Goal: Connect with others: Connect with other users

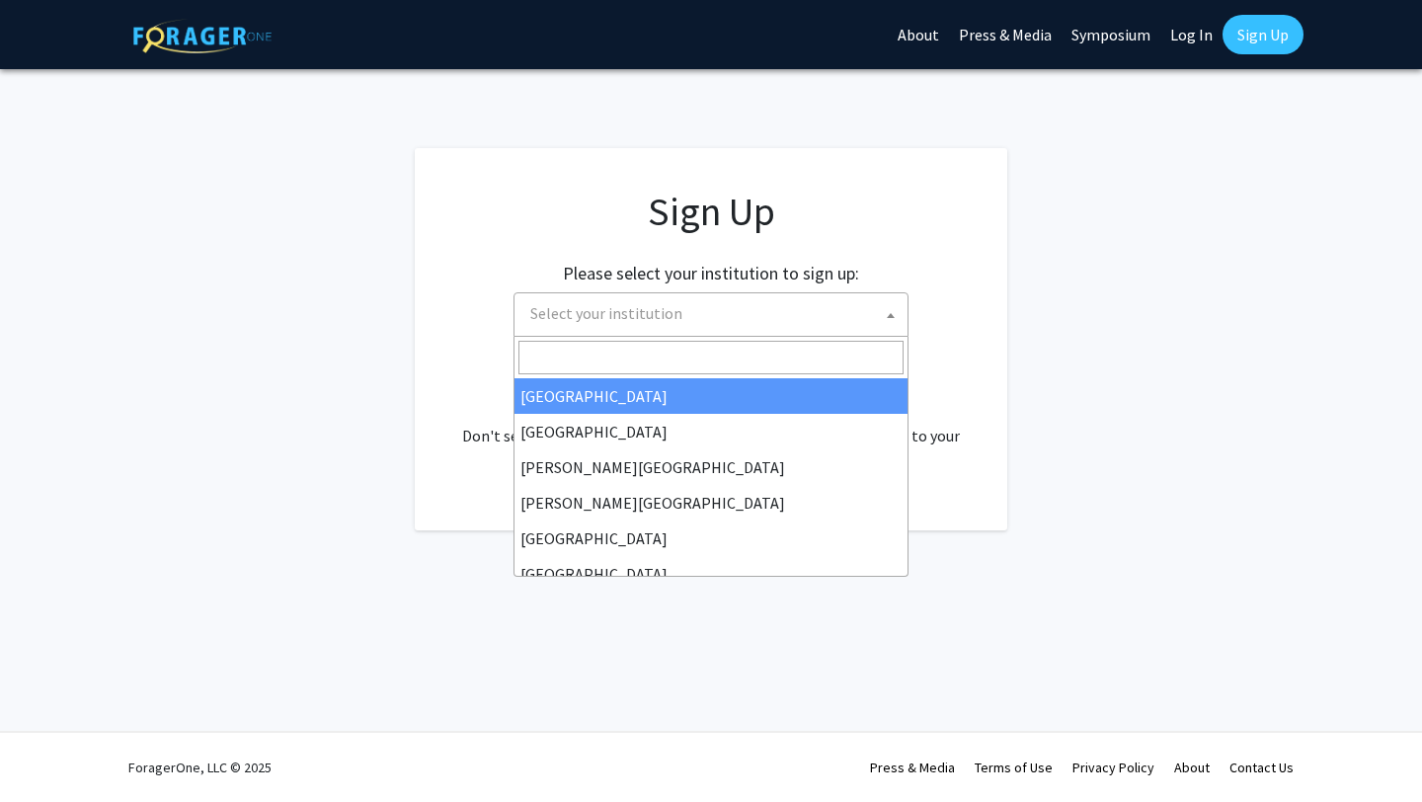
click at [783, 332] on span "Select your institution" at bounding box center [715, 313] width 385 height 40
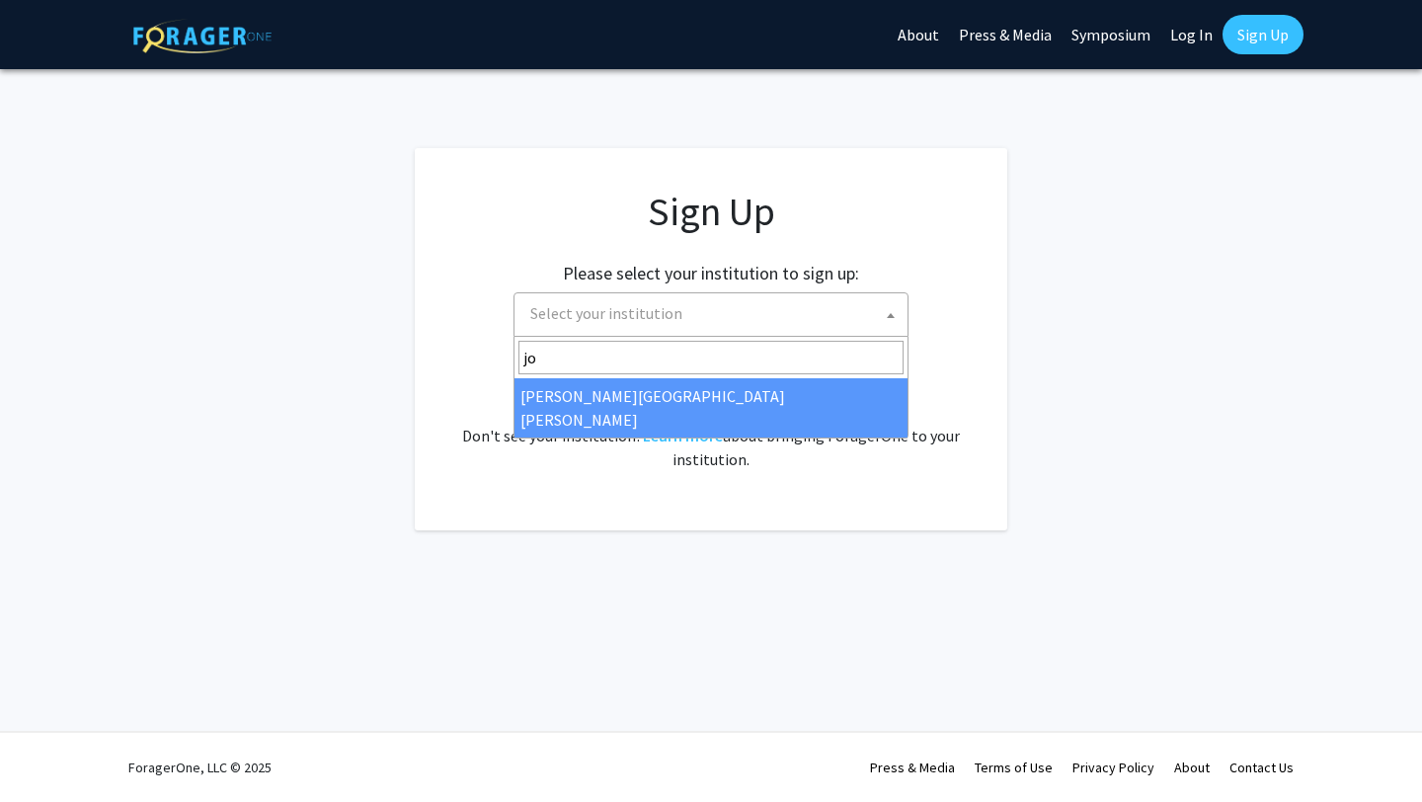
type input "jo"
select select "1"
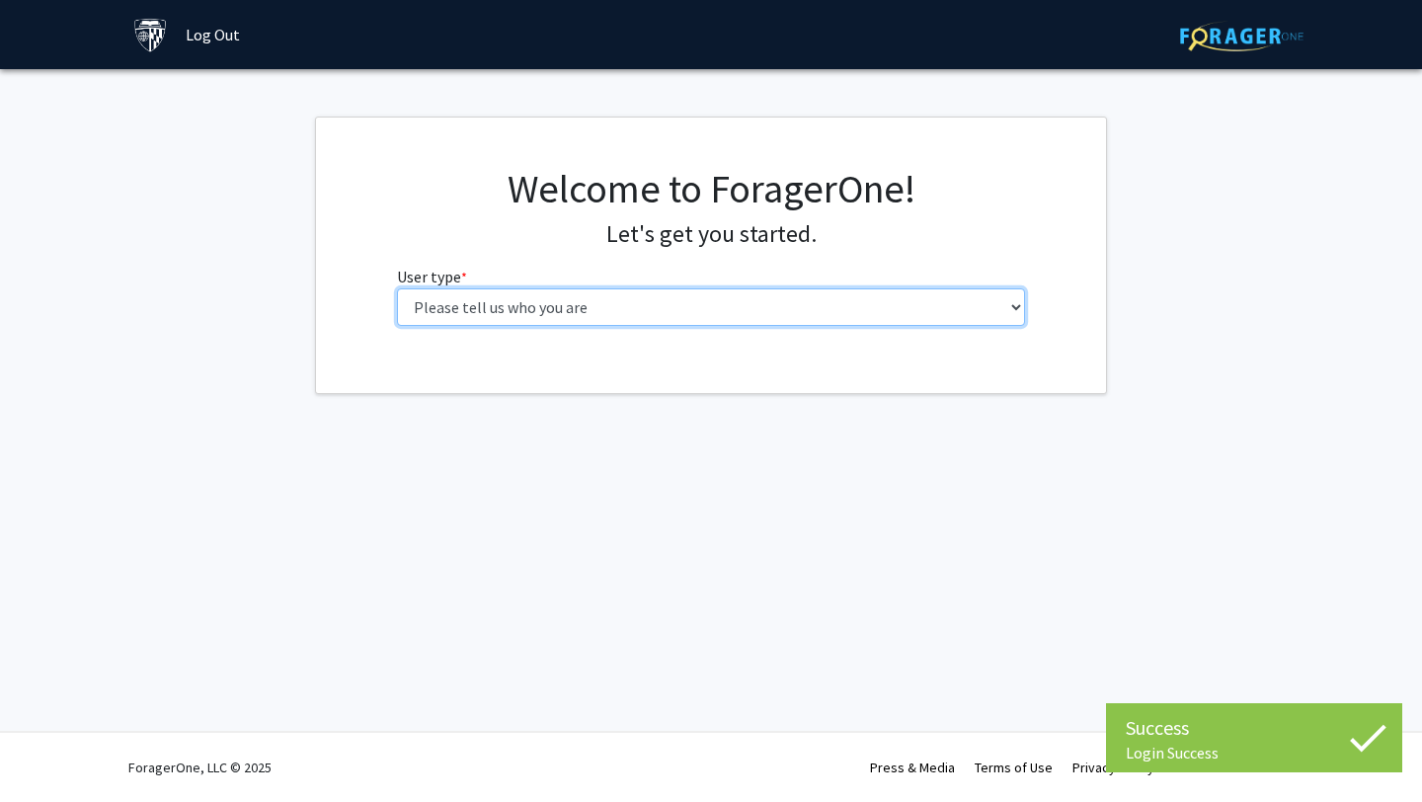
click at [779, 317] on select "Please tell us who you are Undergraduate Student Master's Student Doctoral Cand…" at bounding box center [711, 307] width 629 height 38
select select "2: masters"
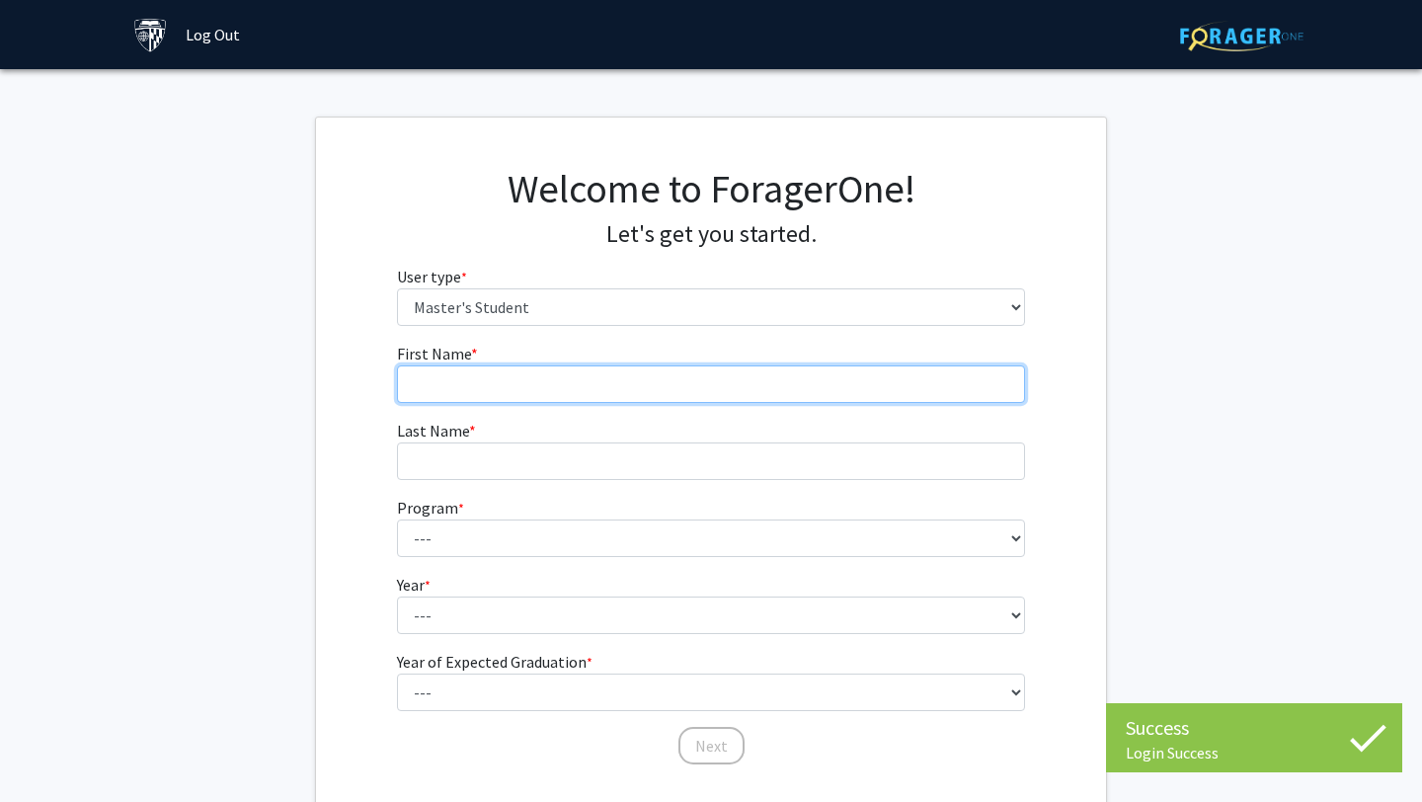
click at [688, 378] on input "First Name * required" at bounding box center [711, 384] width 629 height 38
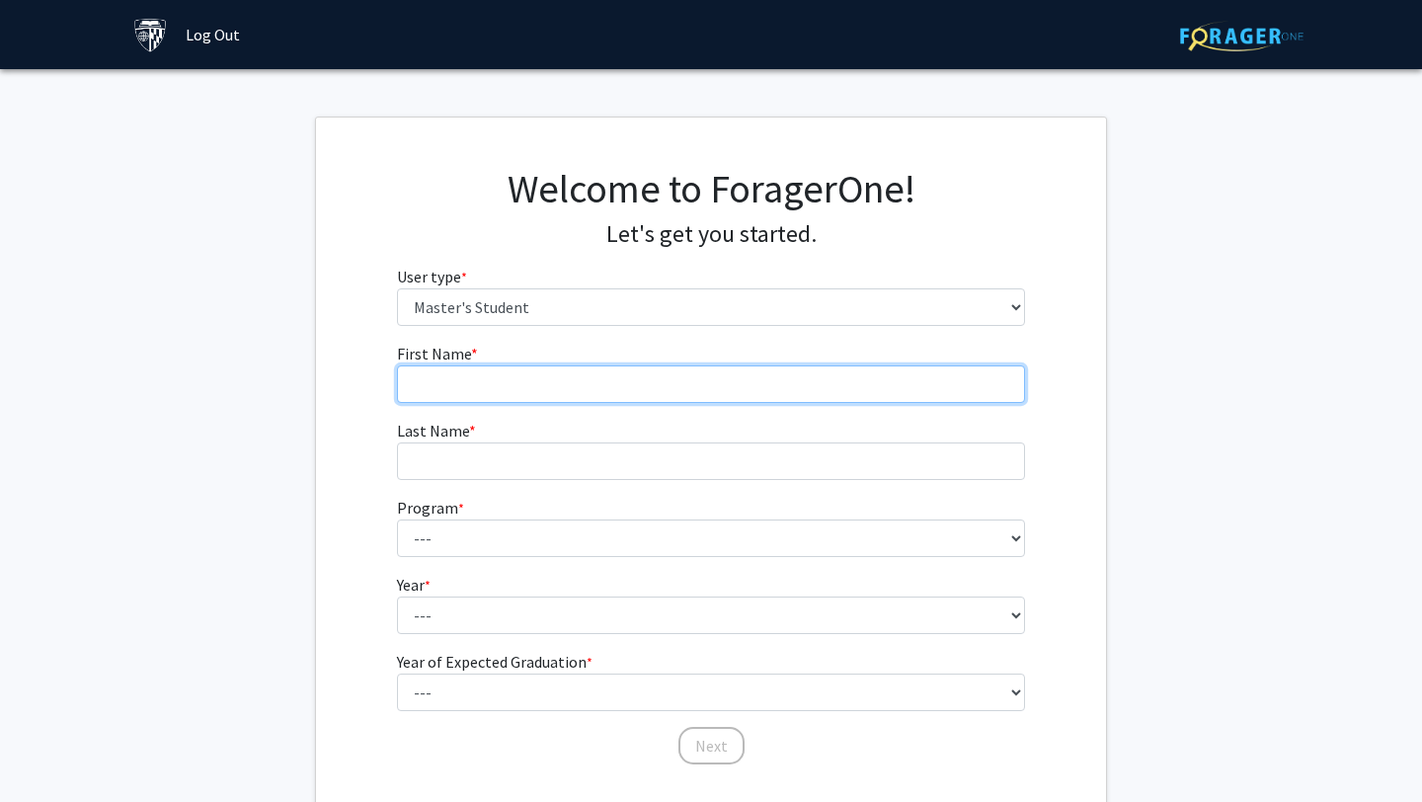
click at [537, 382] on input "First Name * required" at bounding box center [711, 384] width 629 height 38
type input "Austin"
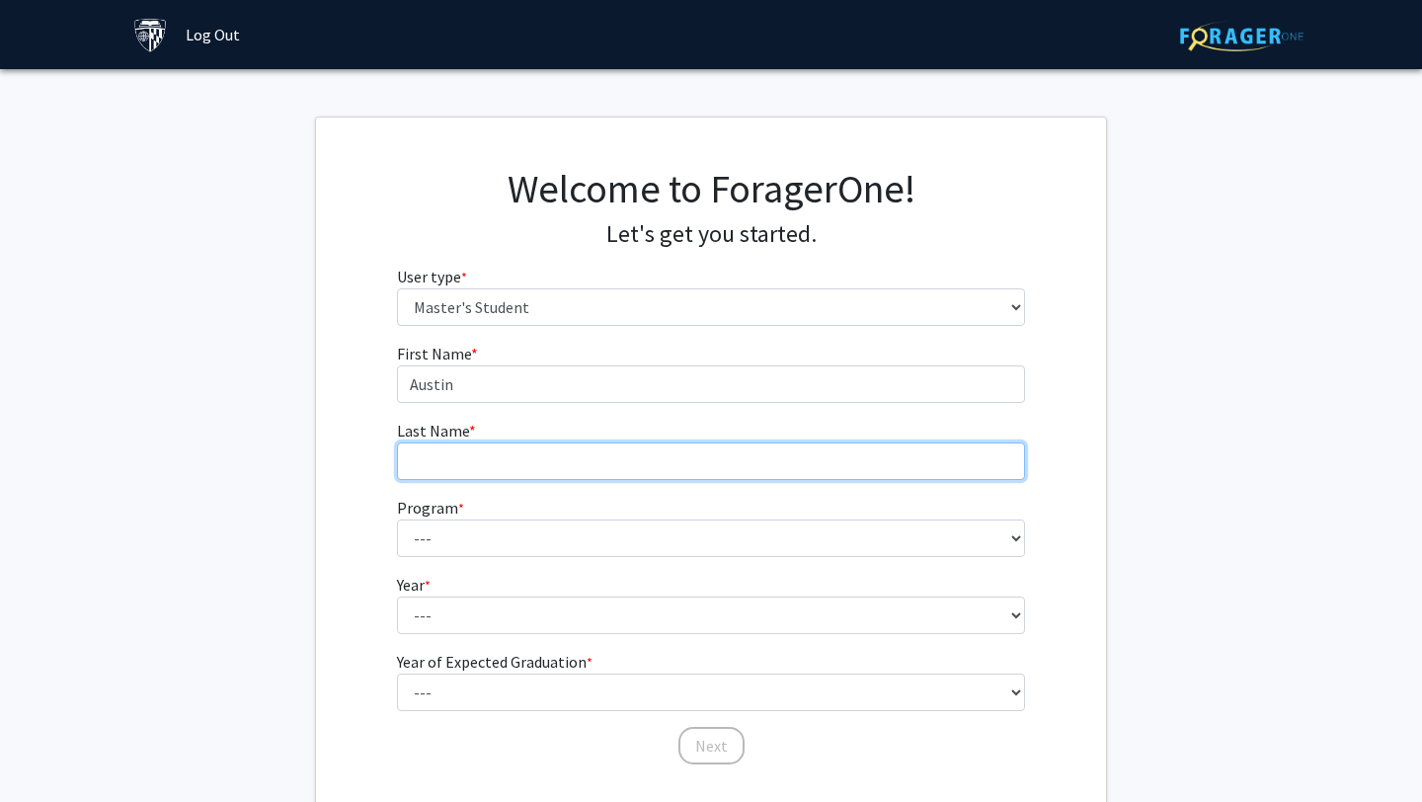
click at [446, 444] on input "Last Name * required" at bounding box center [711, 462] width 629 height 38
type input "[PERSON_NAME]"
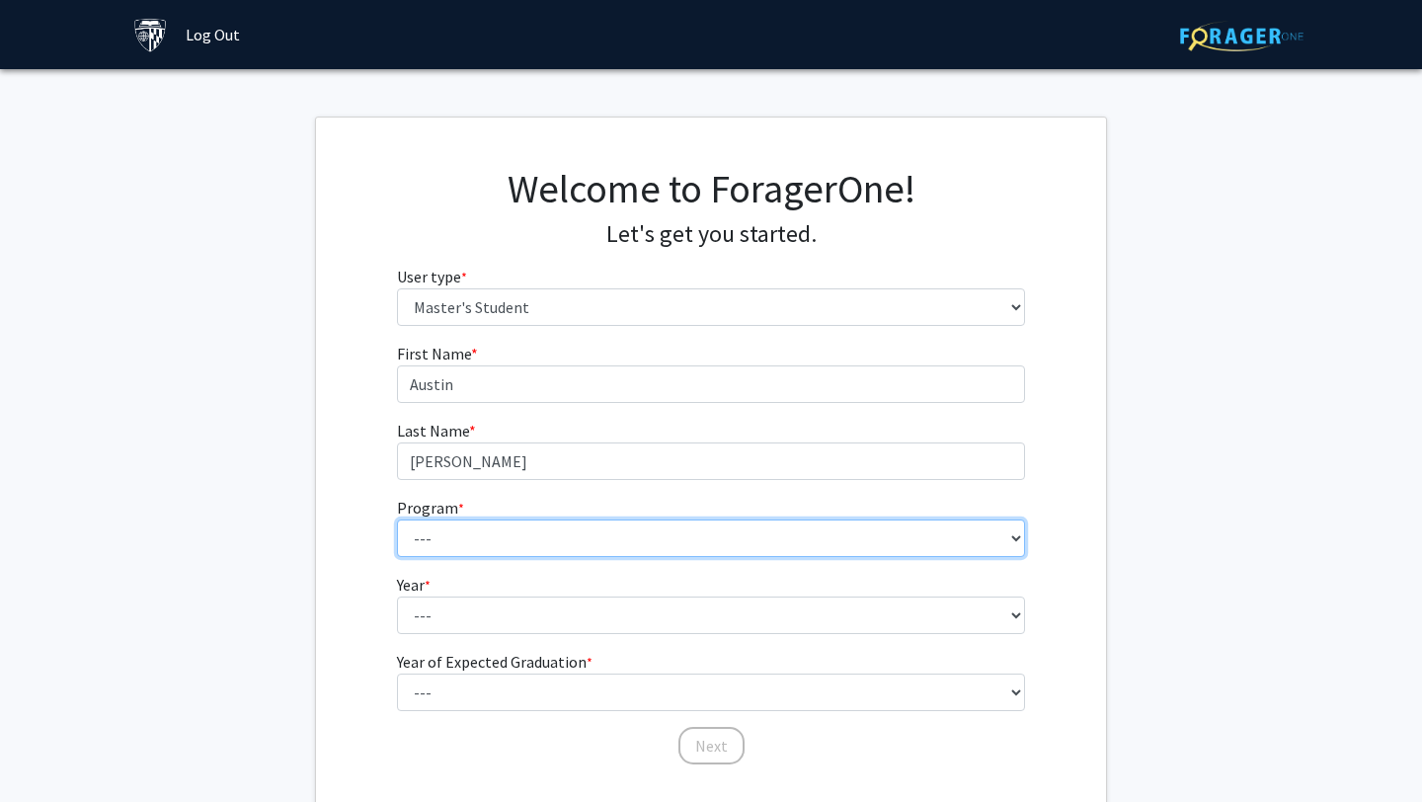
click at [419, 550] on select "--- Anatomy Education Applied and Computational Mathematics Applied Biomedical …" at bounding box center [711, 539] width 629 height 38
select select "101: 86"
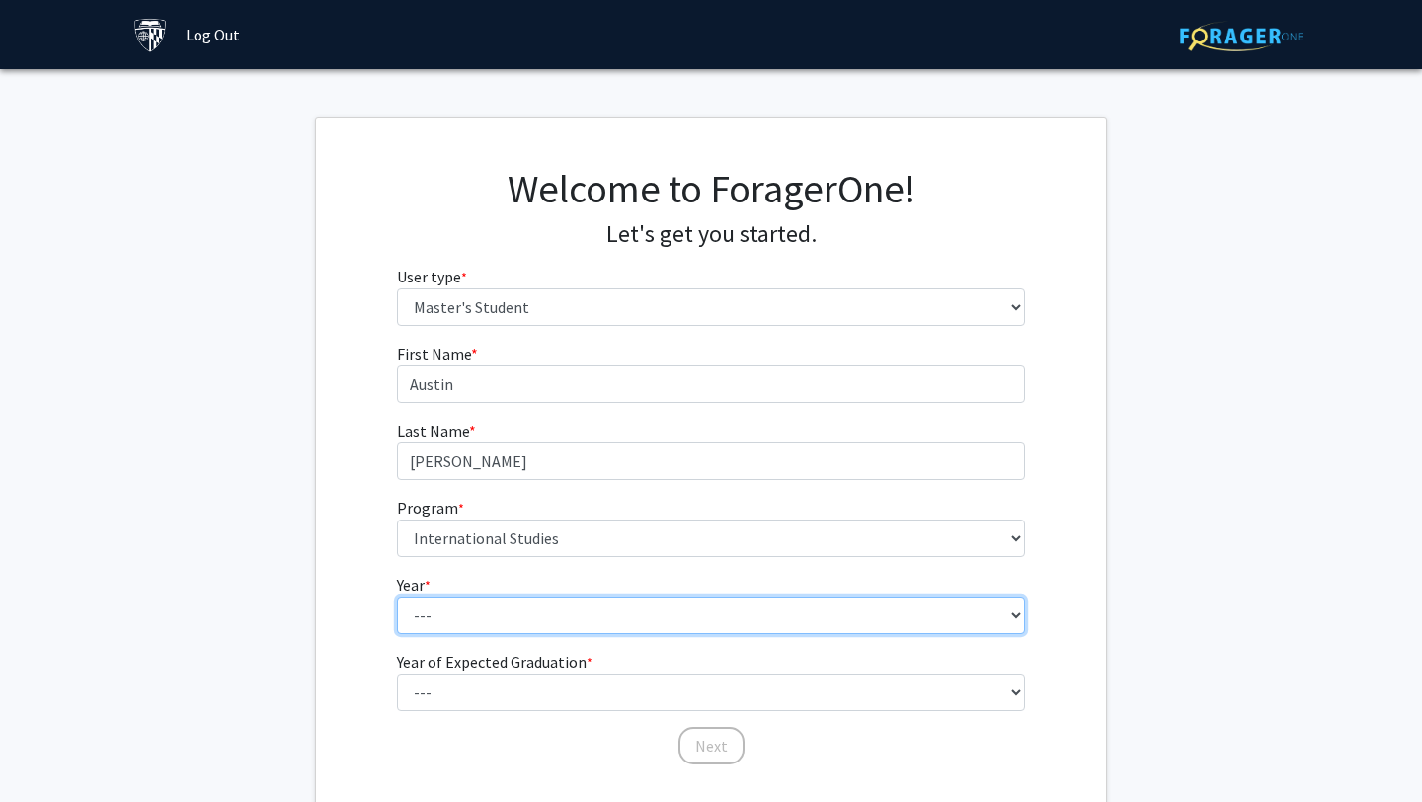
click at [517, 608] on select "--- First Year Second Year" at bounding box center [711, 616] width 629 height 38
select select "1: first_year"
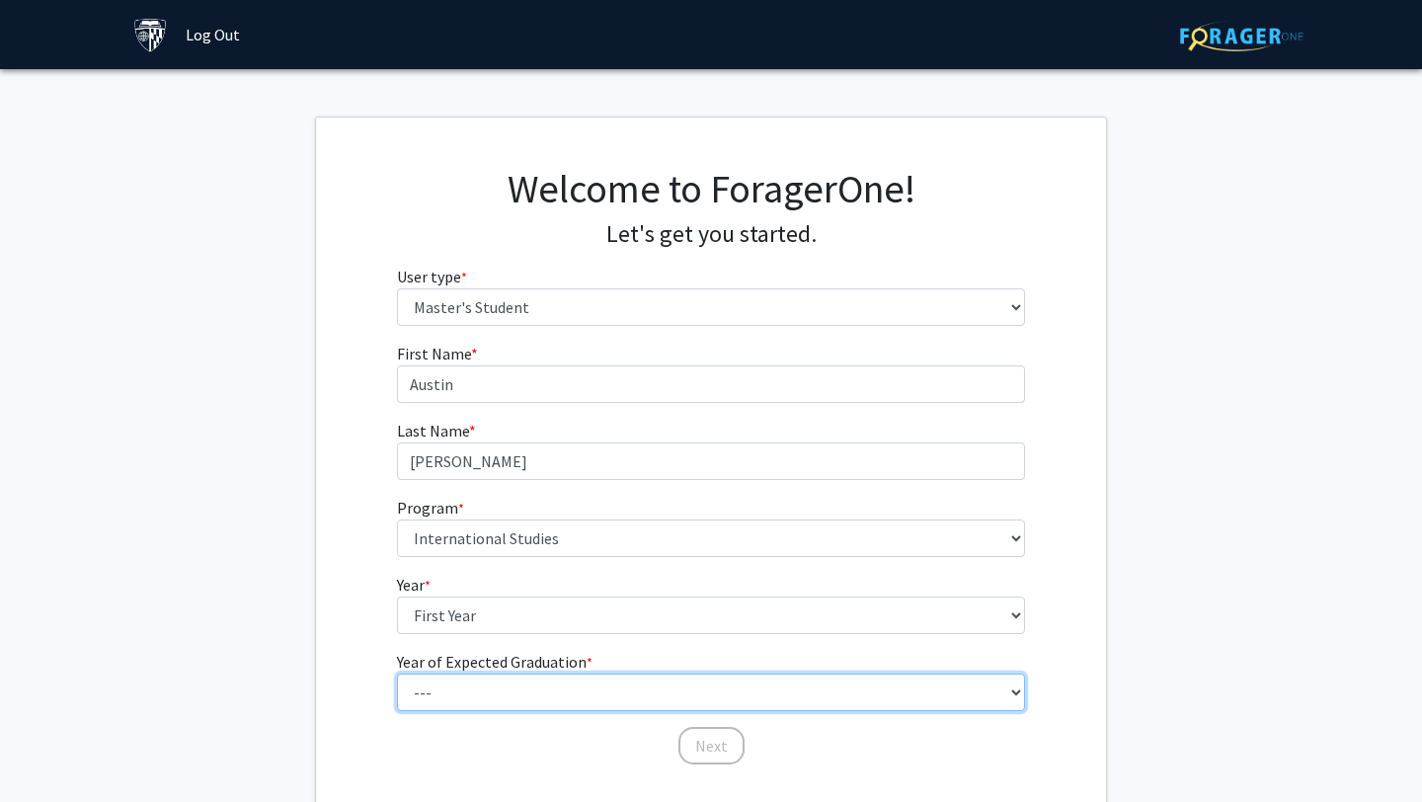
click at [499, 684] on select "--- 2025 2026 2027 2028 2029 2030 2031 2032 2033 2034" at bounding box center [711, 693] width 629 height 38
select select "2: 2026"
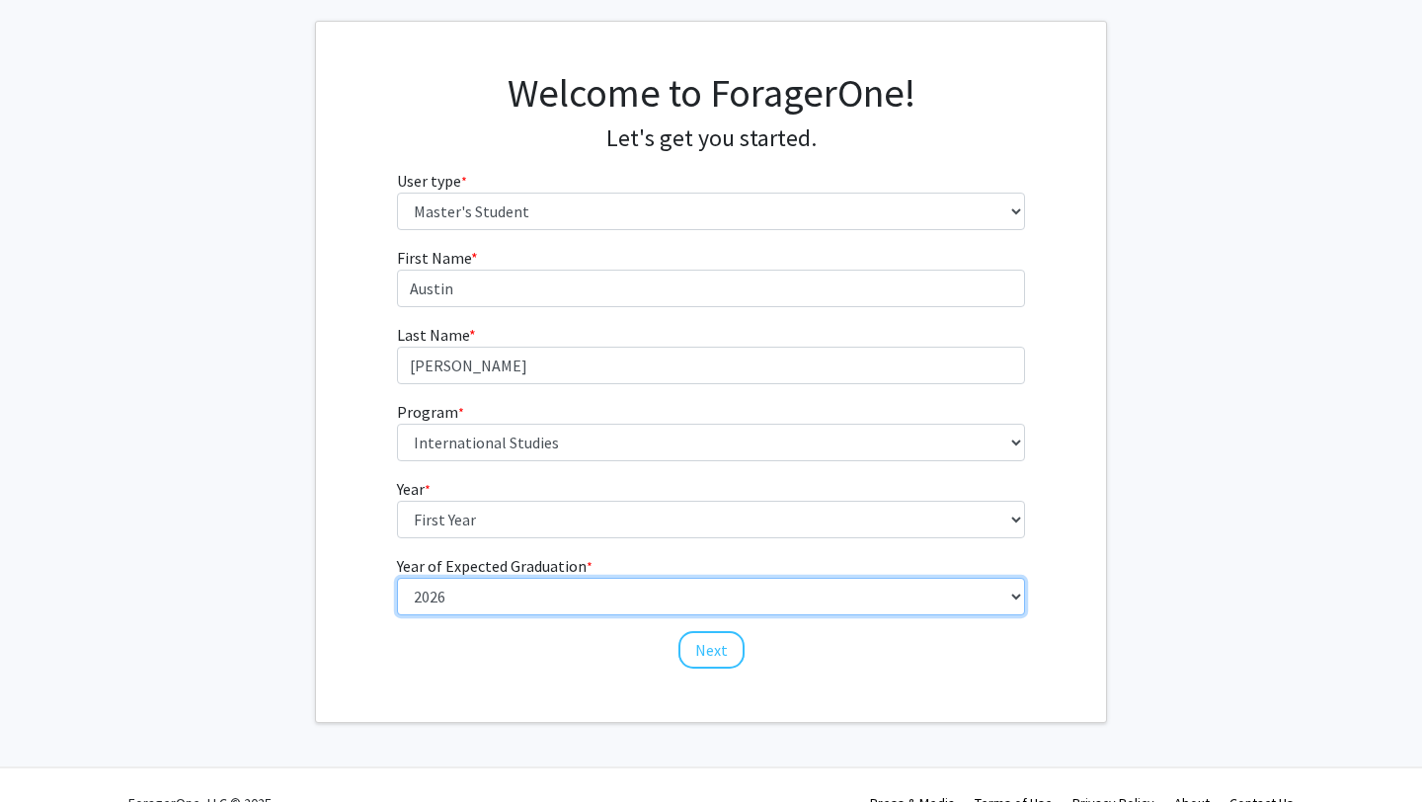
scroll to position [130, 0]
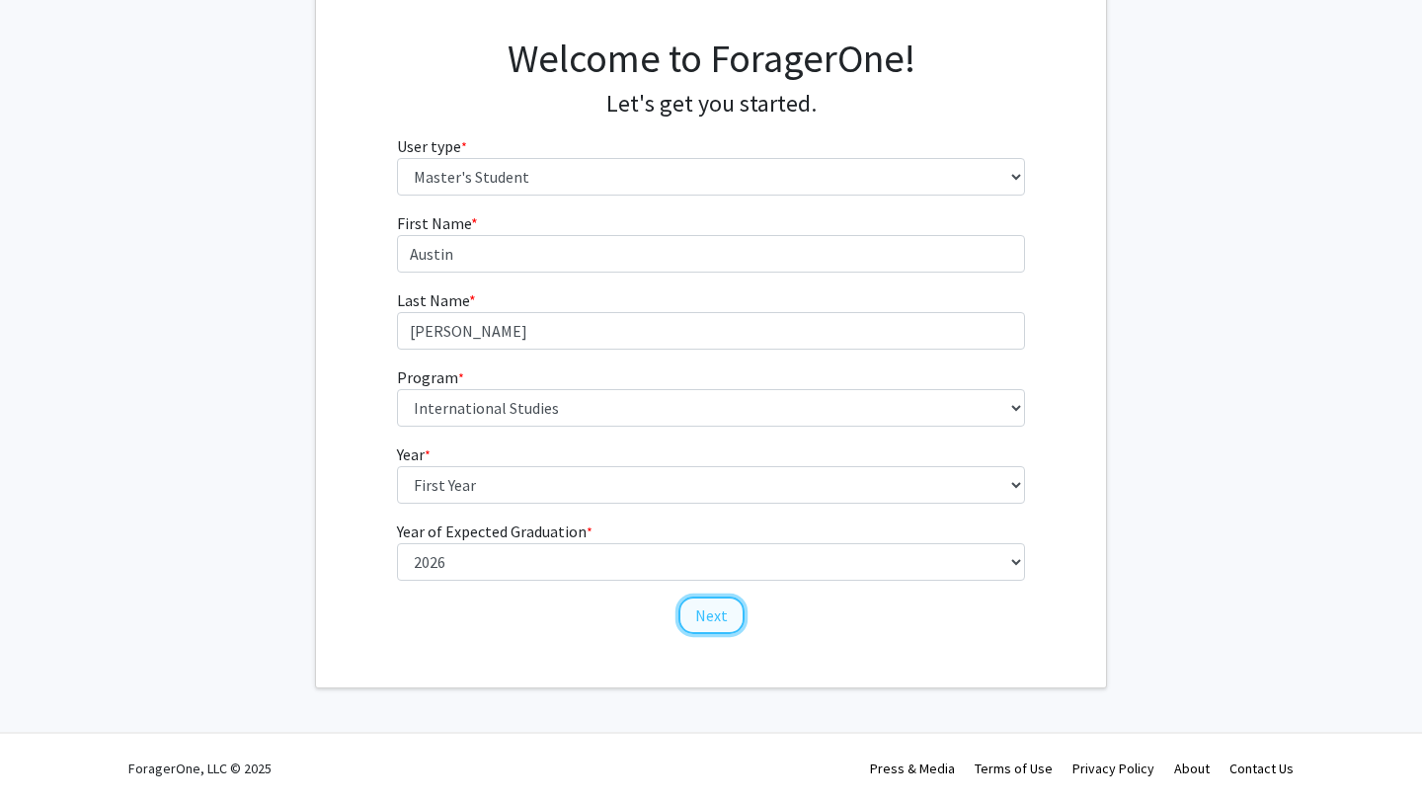
click at [719, 608] on button "Next" at bounding box center [712, 616] width 66 height 38
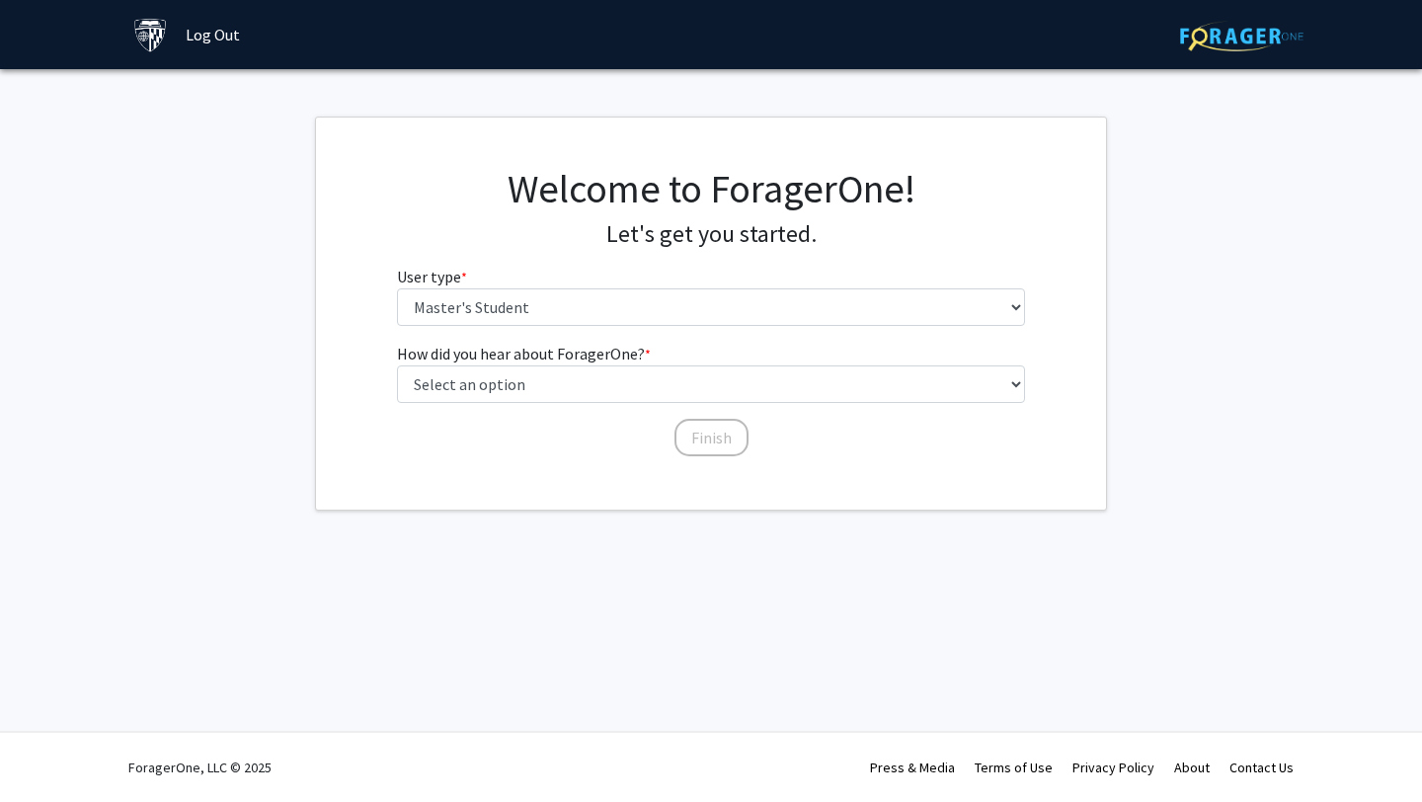
scroll to position [0, 0]
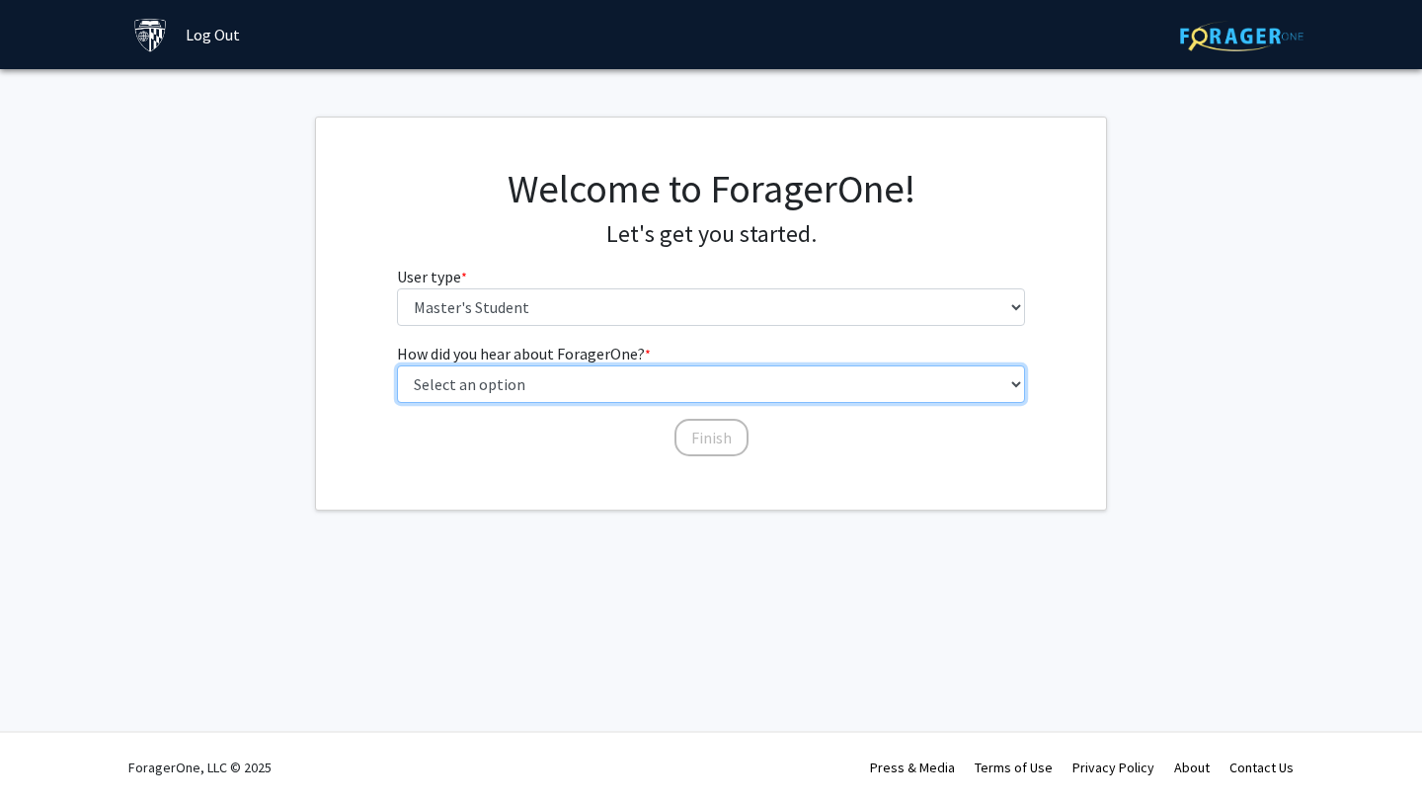
click at [606, 392] on select "Select an option Peer/student recommendation Faculty/staff recommendation Unive…" at bounding box center [711, 384] width 629 height 38
select select "3: university_website"
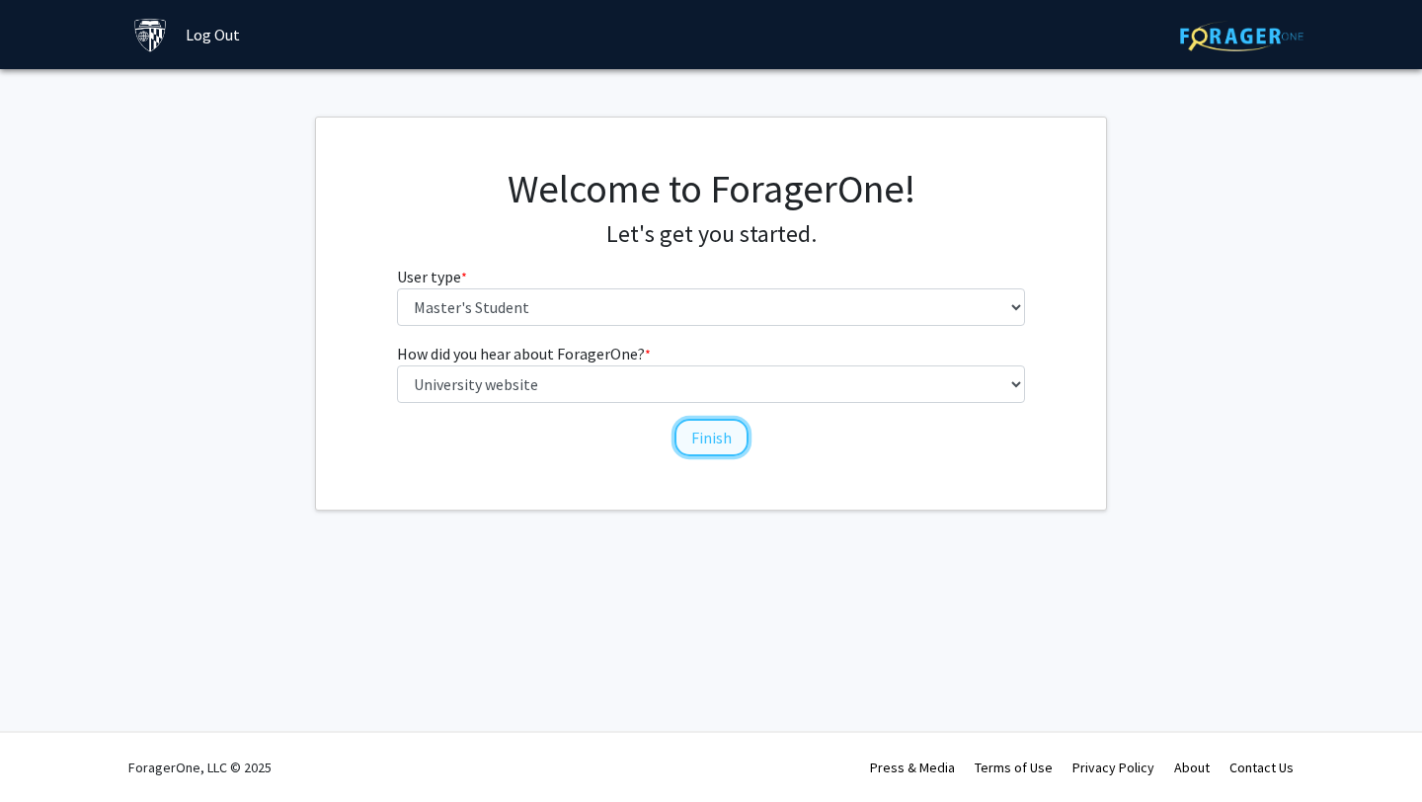
click at [698, 434] on button "Finish" at bounding box center [712, 438] width 74 height 38
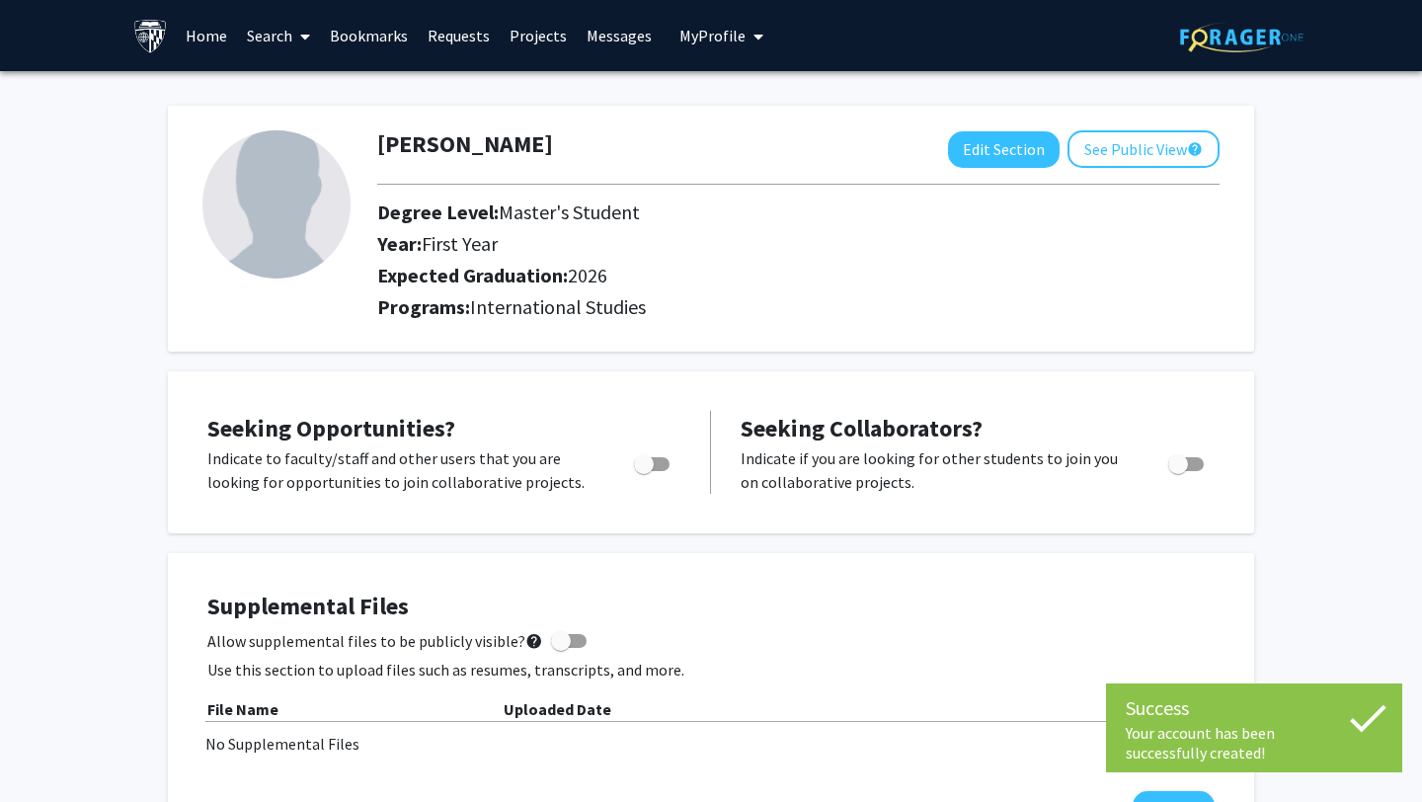
click at [651, 469] on span "Toggle" at bounding box center [644, 464] width 20 height 20
click at [644, 471] on input "Are you actively seeking opportunities?" at bounding box center [643, 471] width 1 height 1
checkbox input "true"
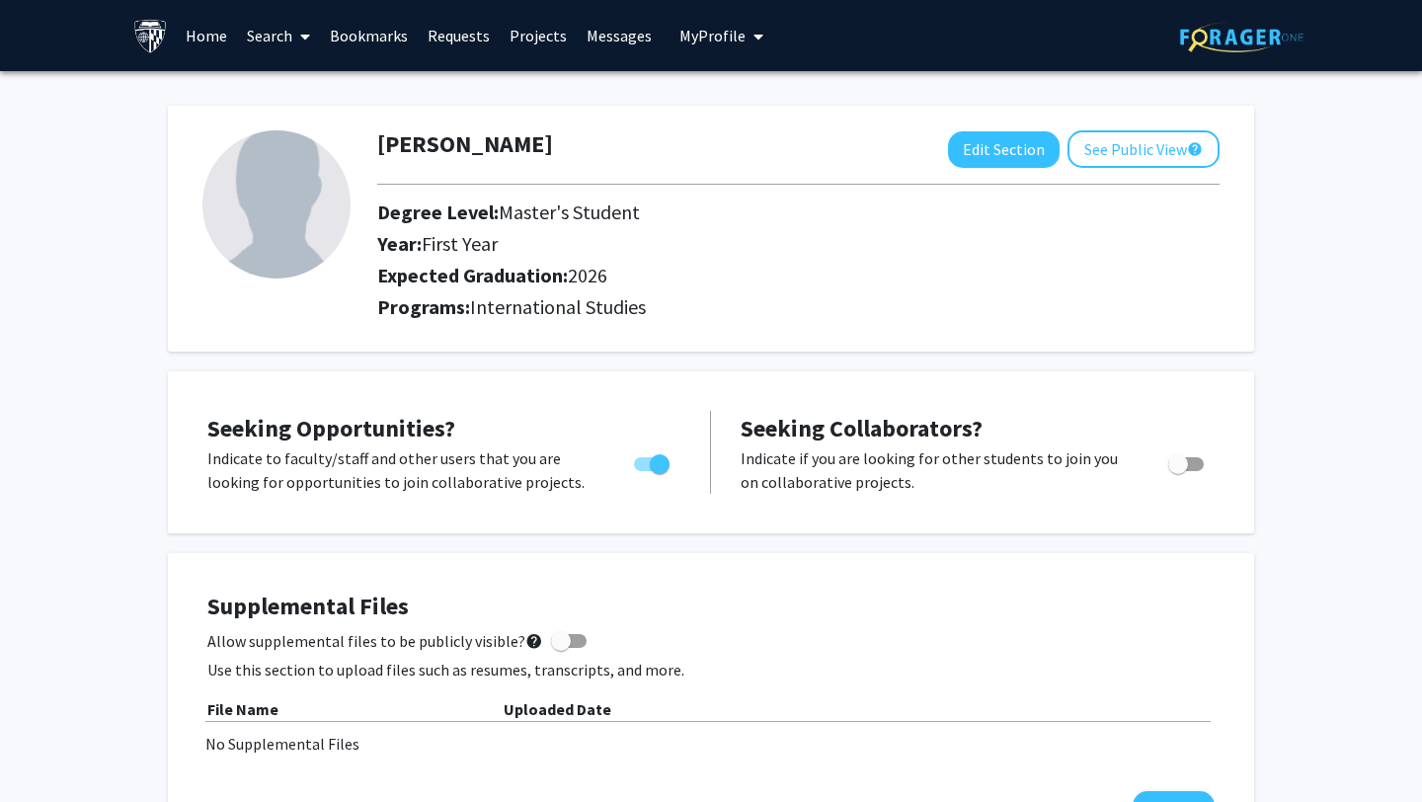
click at [271, 40] on link "Search" at bounding box center [278, 35] width 83 height 69
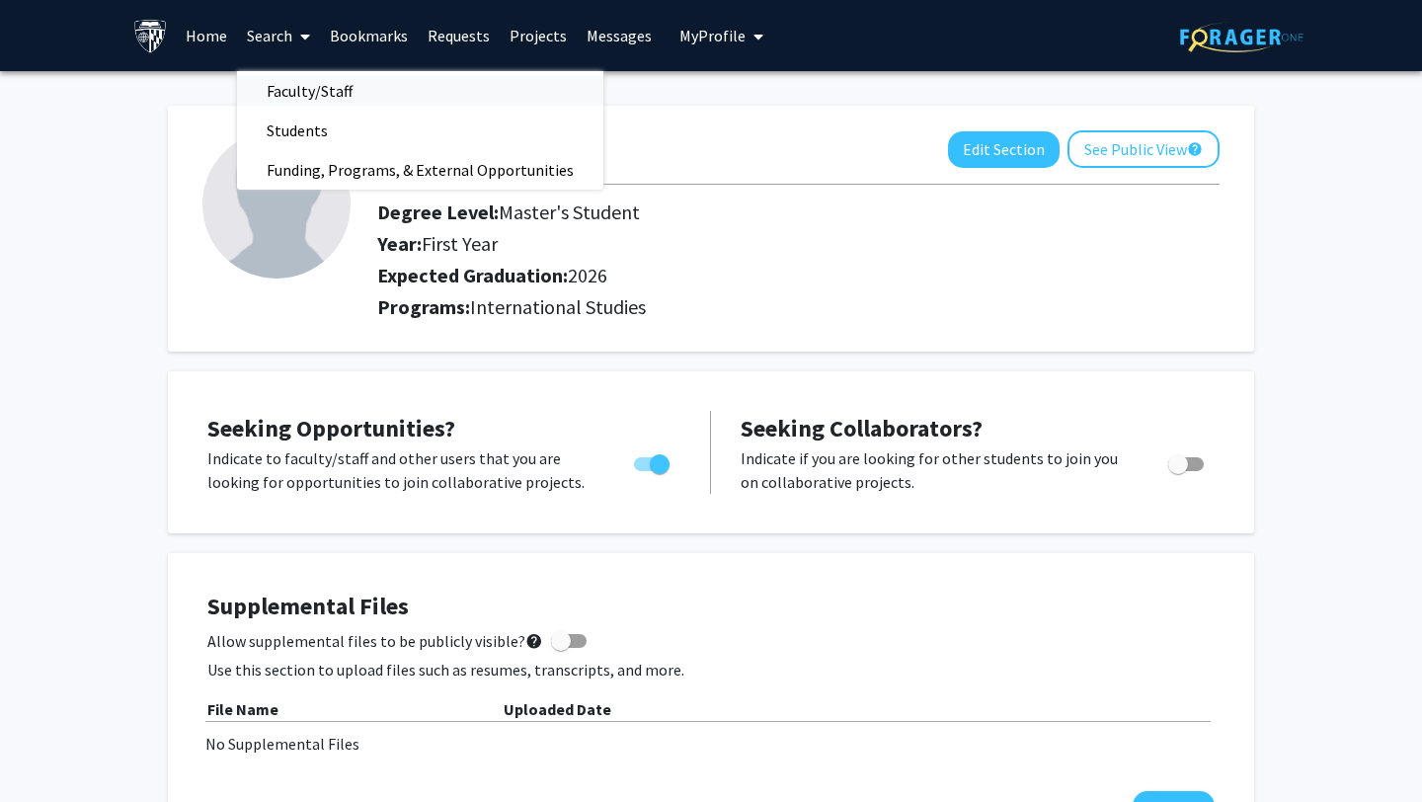
click at [280, 95] on span "Faculty/Staff" at bounding box center [309, 91] width 145 height 40
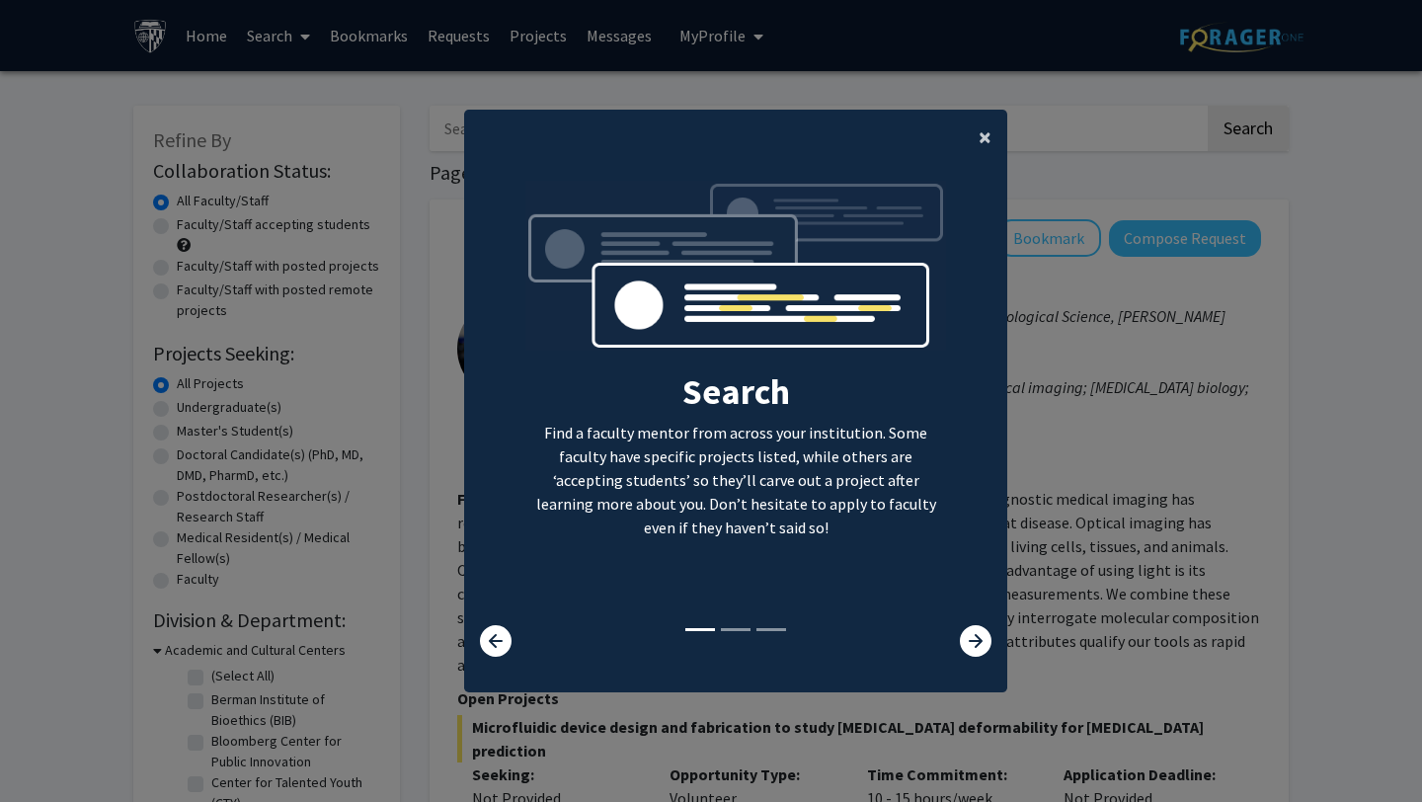
click at [986, 139] on span "×" at bounding box center [985, 136] width 13 height 31
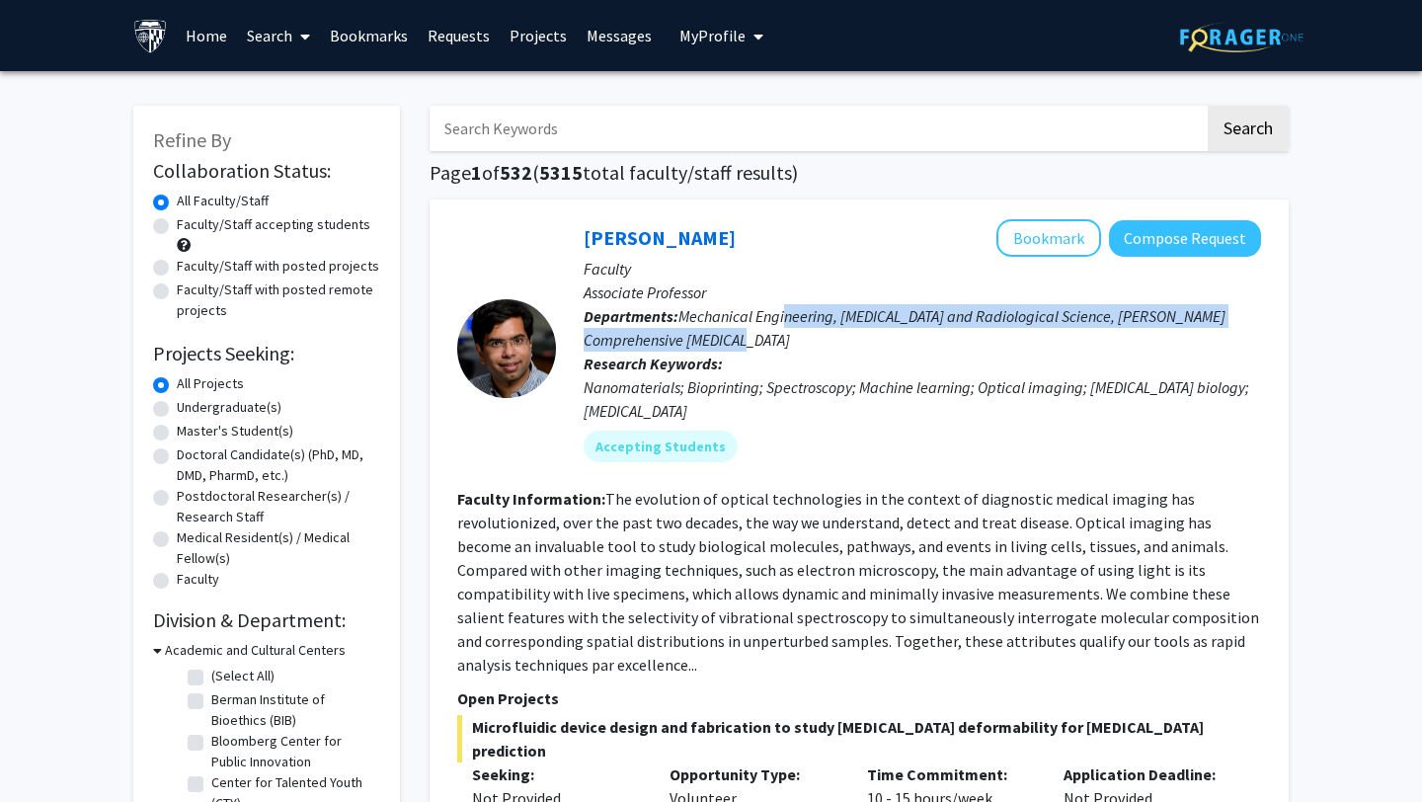
drag, startPoint x: 784, startPoint y: 322, endPoint x: 792, endPoint y: 341, distance: 20.4
click at [792, 341] on p "Departments: Mechanical Engineering, [MEDICAL_DATA] and Radiological Science, […" at bounding box center [923, 327] width 678 height 47
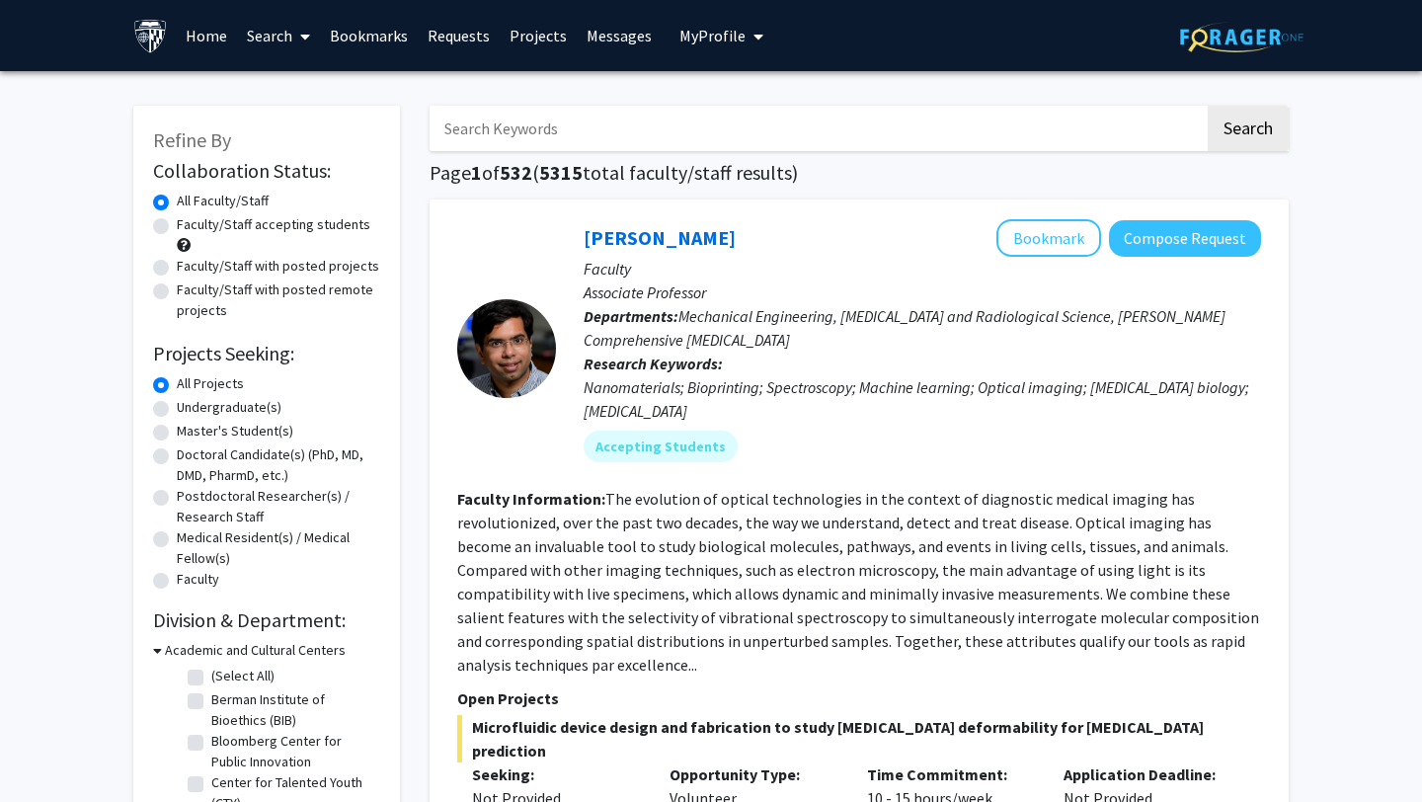
click at [227, 434] on label "Master's Student(s)" at bounding box center [235, 431] width 117 height 21
click at [190, 434] on input "Master's Student(s)" at bounding box center [183, 427] width 13 height 13
radio input "true"
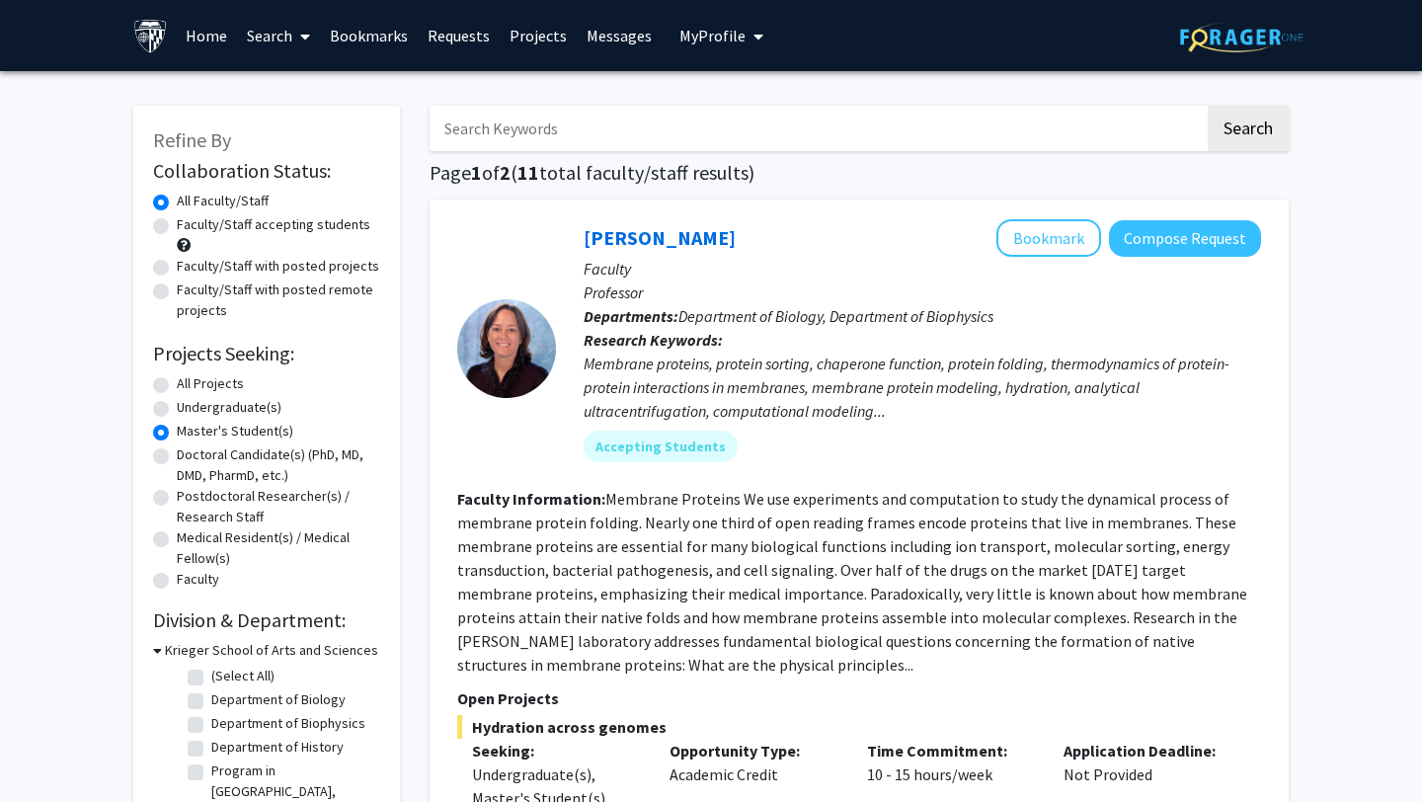
click at [227, 433] on label "Master's Student(s)" at bounding box center [235, 431] width 117 height 21
click at [190, 433] on input "Master's Student(s)" at bounding box center [183, 427] width 13 height 13
click at [224, 389] on label "All Projects" at bounding box center [210, 383] width 67 height 21
click at [190, 386] on input "All Projects" at bounding box center [183, 379] width 13 height 13
radio input "true"
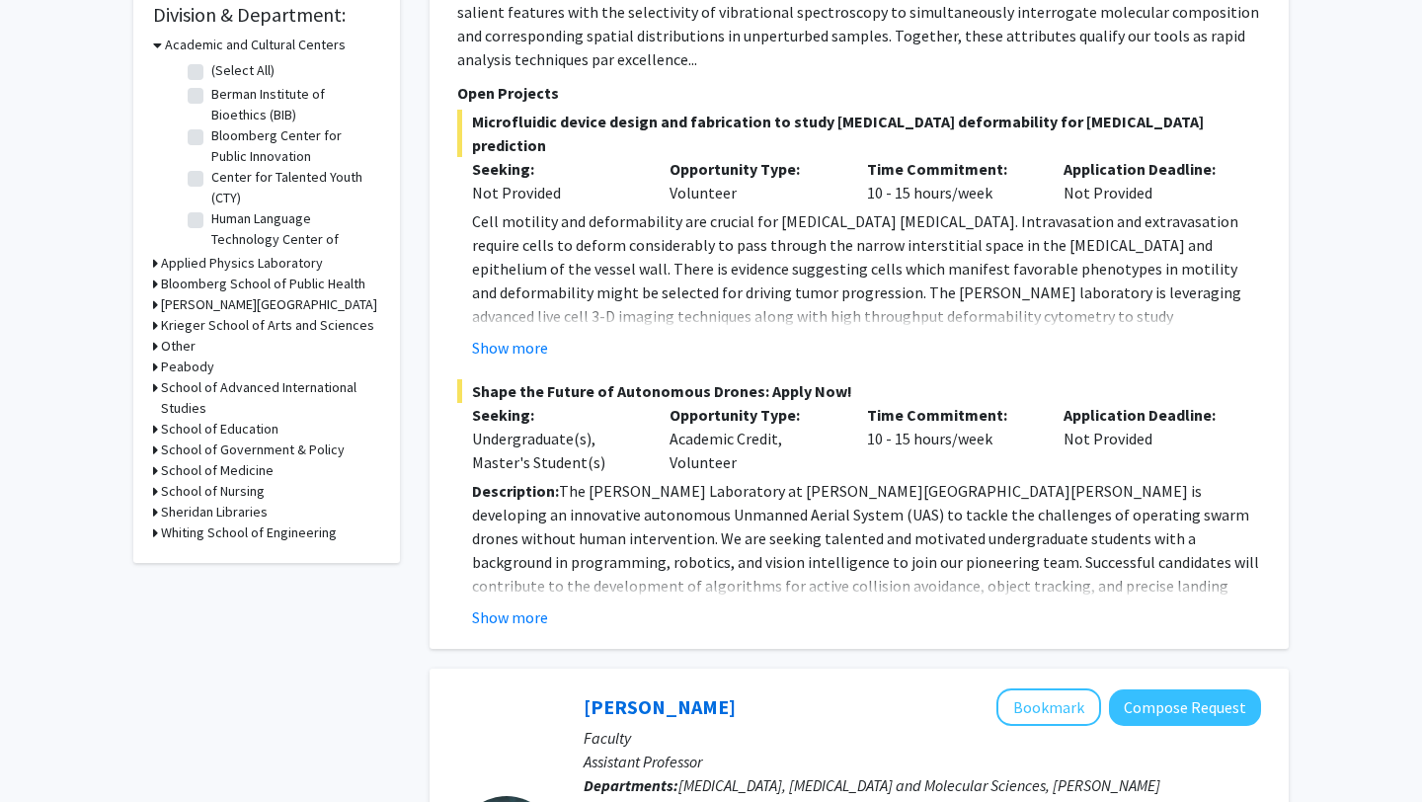
scroll to position [605, 0]
click at [159, 389] on div "School of Advanced International Studies" at bounding box center [266, 398] width 227 height 41
click at [153, 390] on icon at bounding box center [155, 388] width 5 height 21
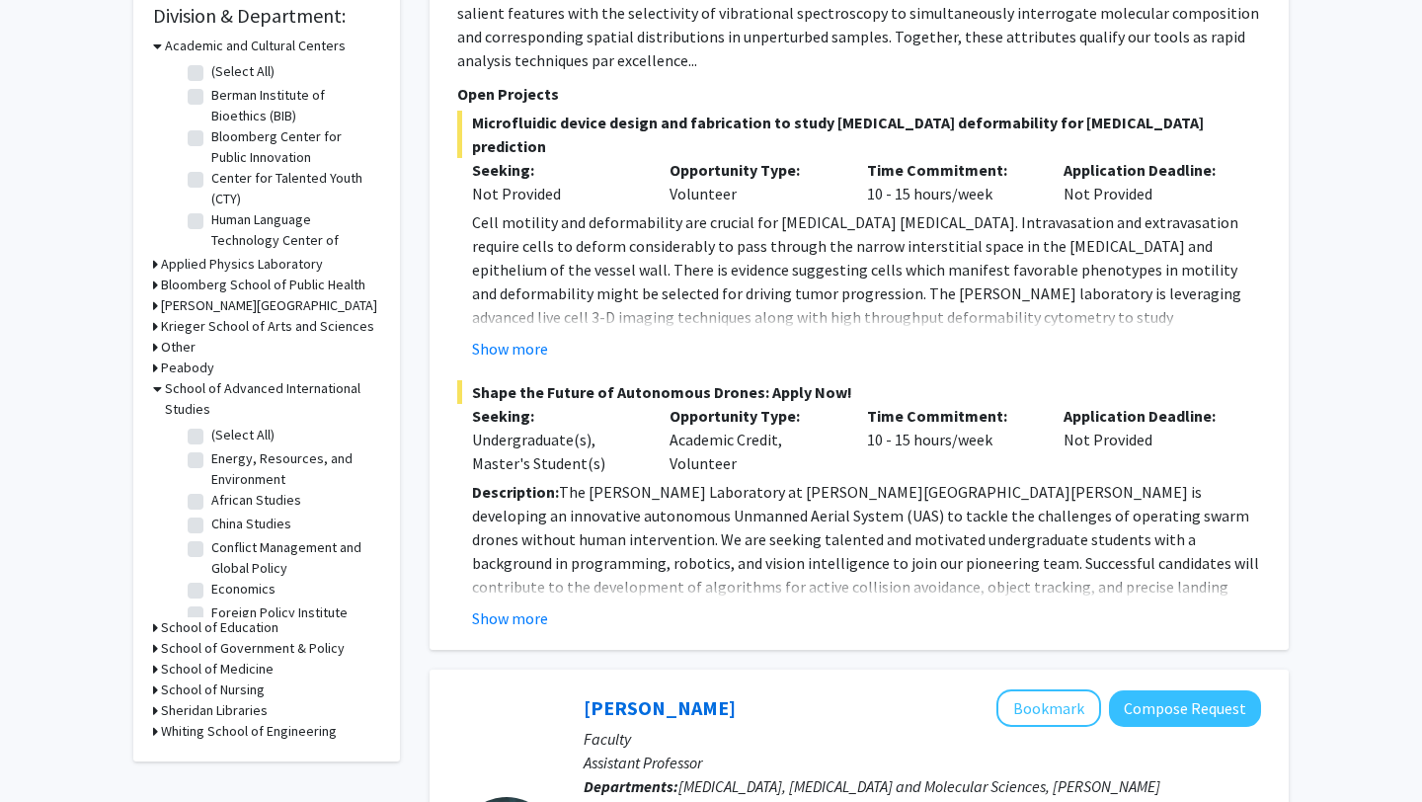
click at [229, 437] on label "(Select All)" at bounding box center [242, 435] width 63 height 21
click at [224, 437] on input "(Select All)" at bounding box center [217, 431] width 13 height 13
checkbox input "true"
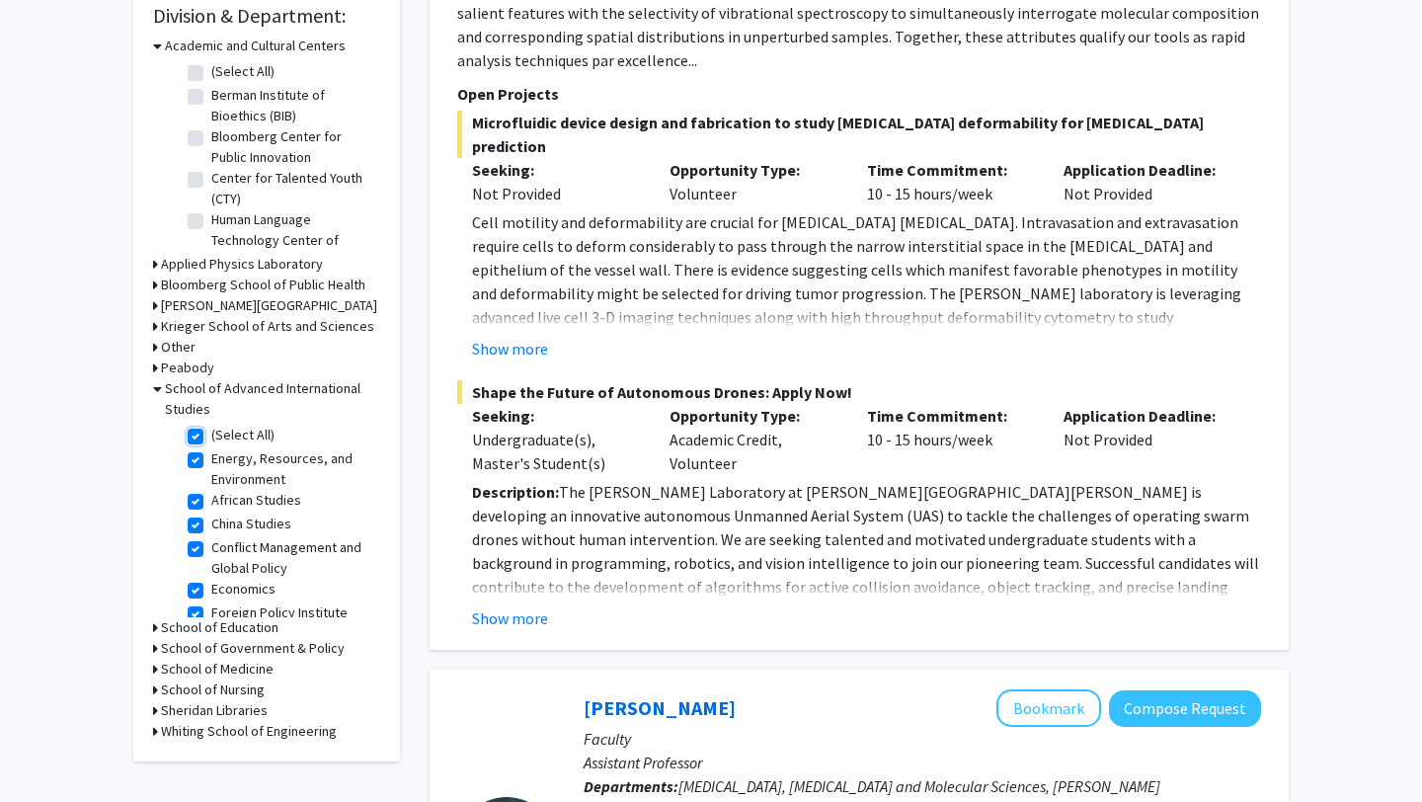
checkbox input "true"
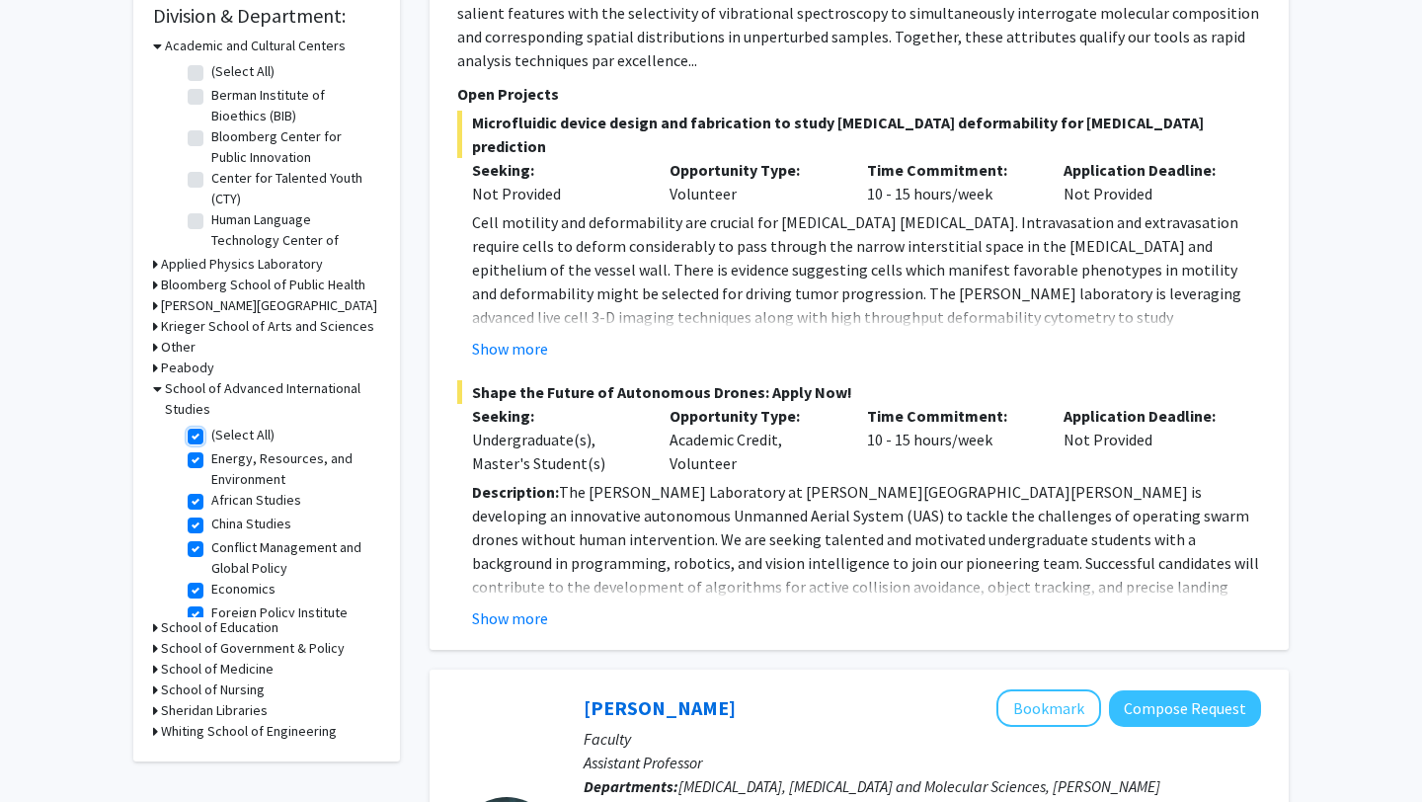
checkbox input "true"
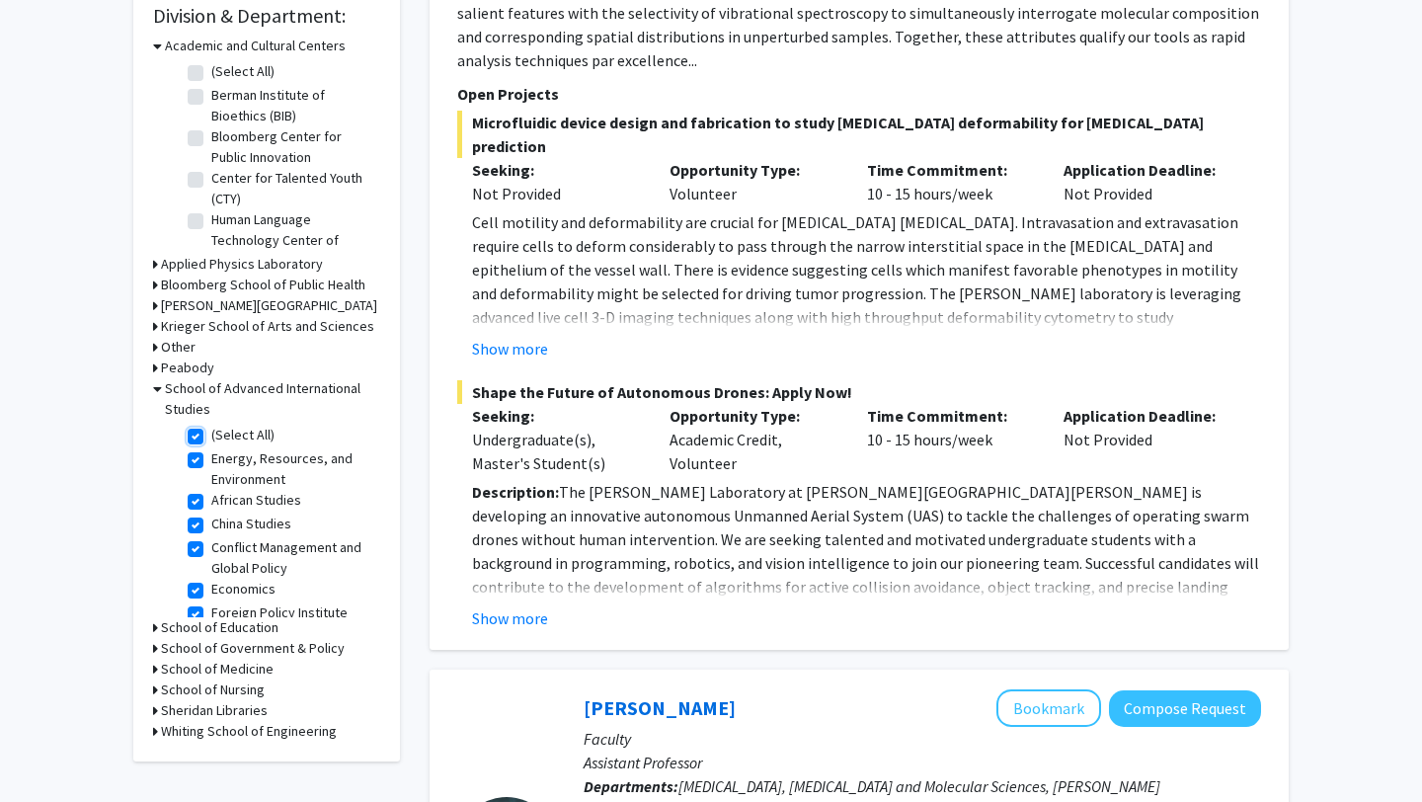
checkbox input "true"
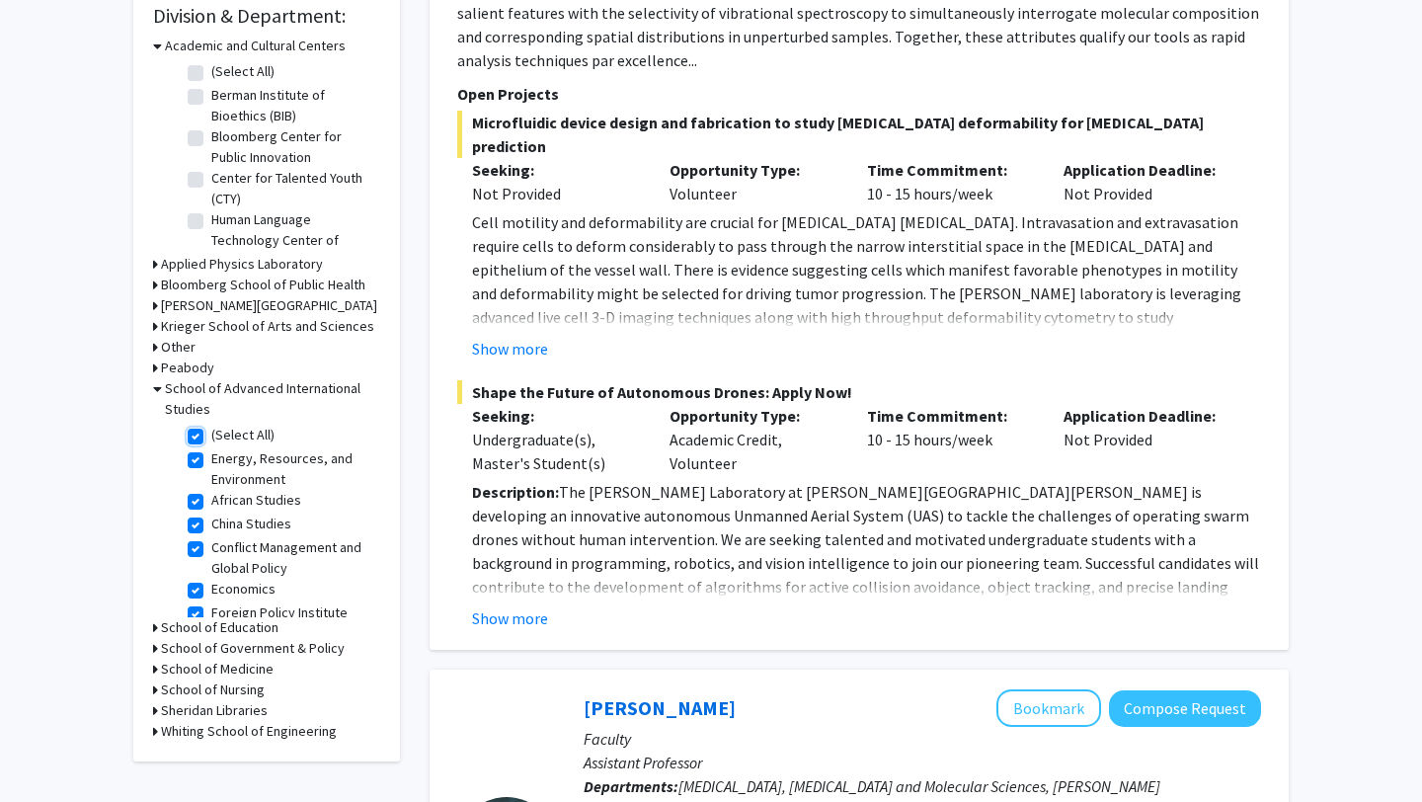
checkbox input "true"
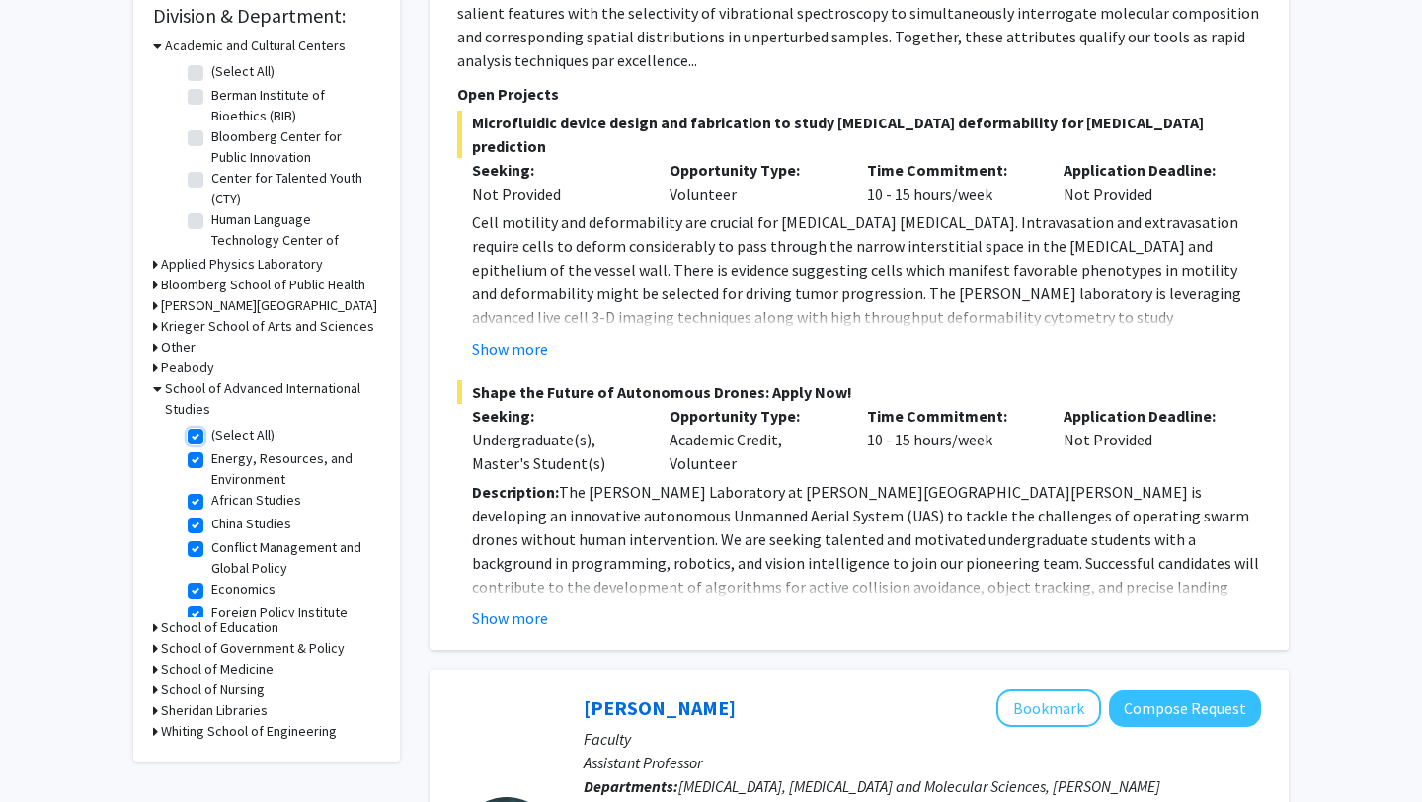
checkbox input "true"
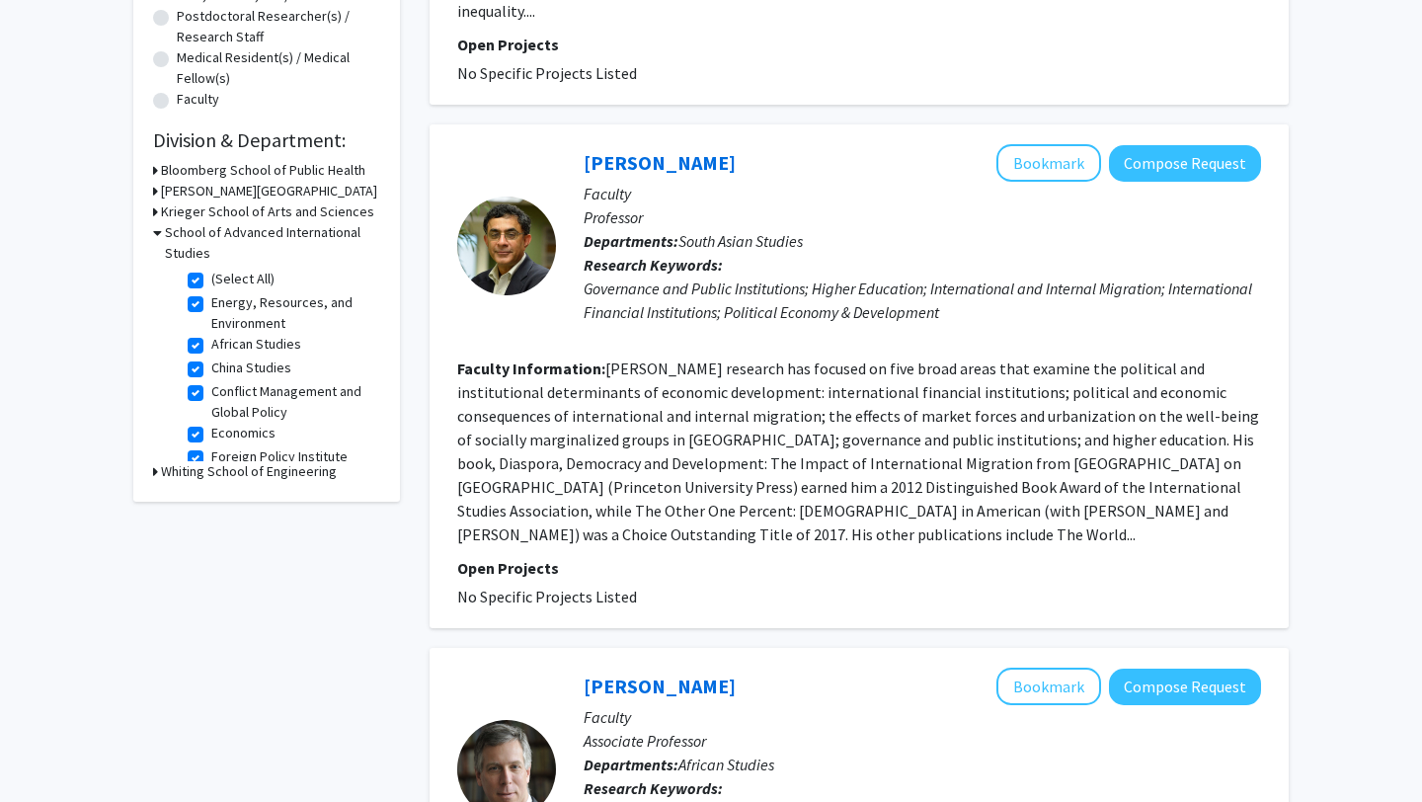
scroll to position [479, 0]
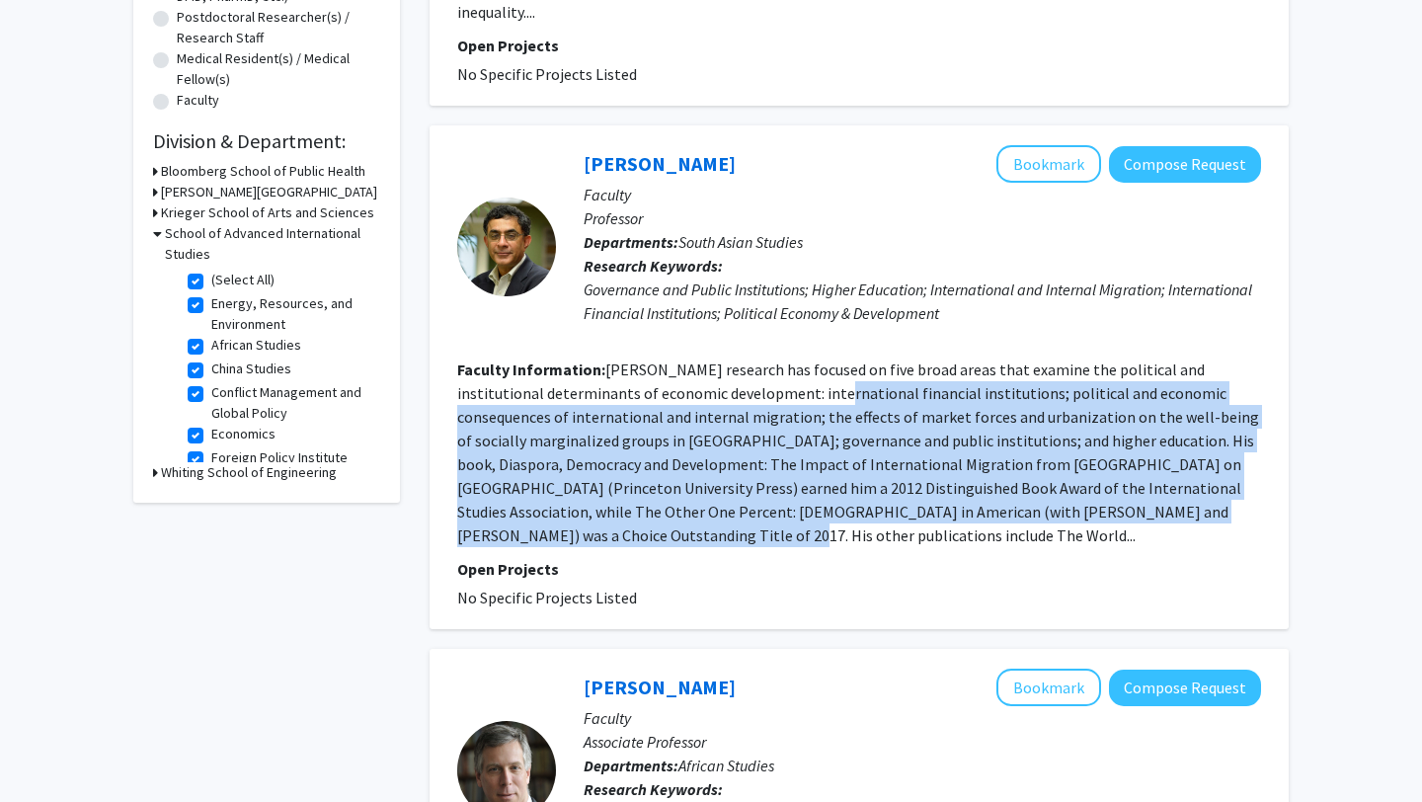
drag, startPoint x: 791, startPoint y: 359, endPoint x: 840, endPoint y: 525, distance: 172.9
click at [840, 525] on fg-search-faculty "[PERSON_NAME] Bookmark Compose Request Faculty Professor Departments: South Asi…" at bounding box center [859, 377] width 804 height 464
click at [840, 523] on section "Faculty Information: [PERSON_NAME] research has focused on five broad areas tha…" at bounding box center [859, 453] width 804 height 190
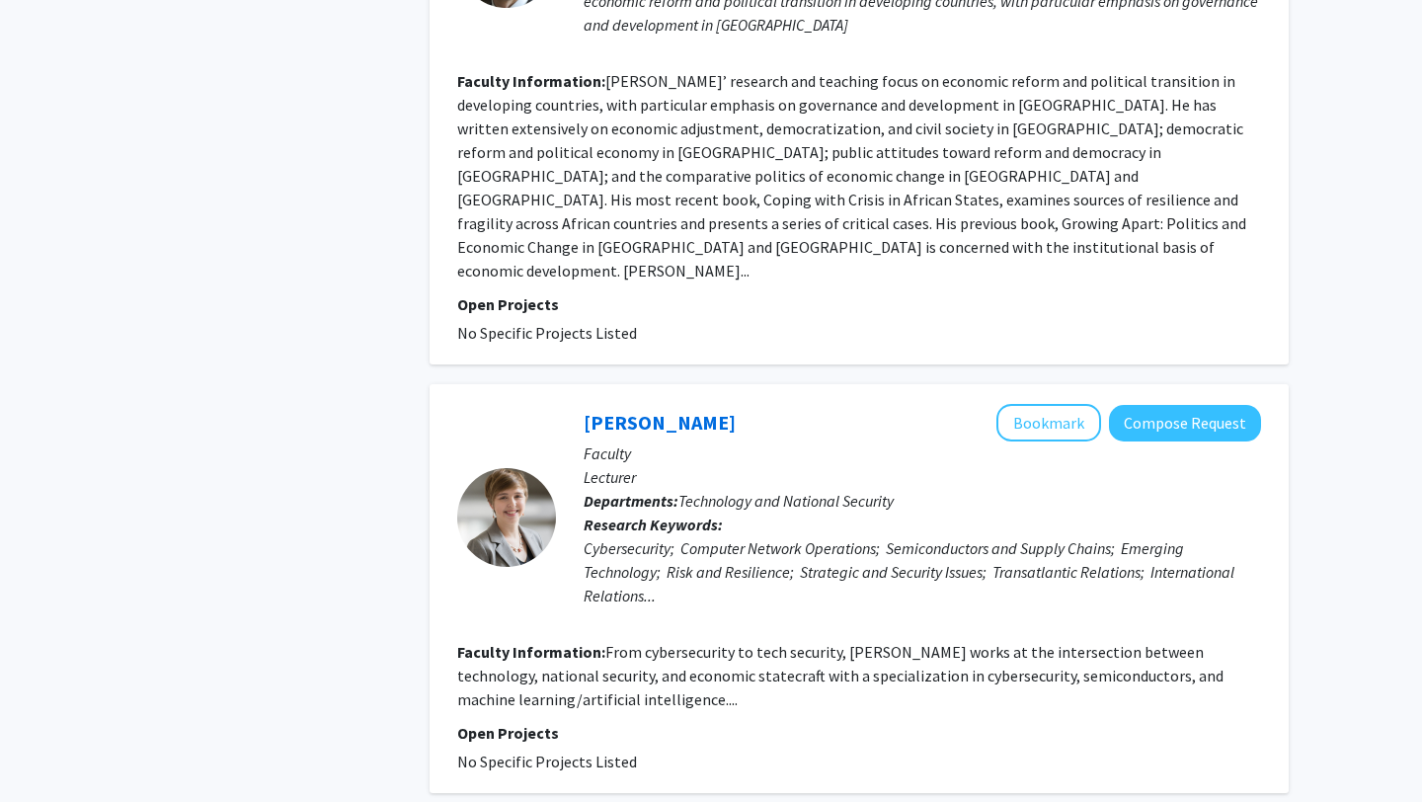
scroll to position [1289, 0]
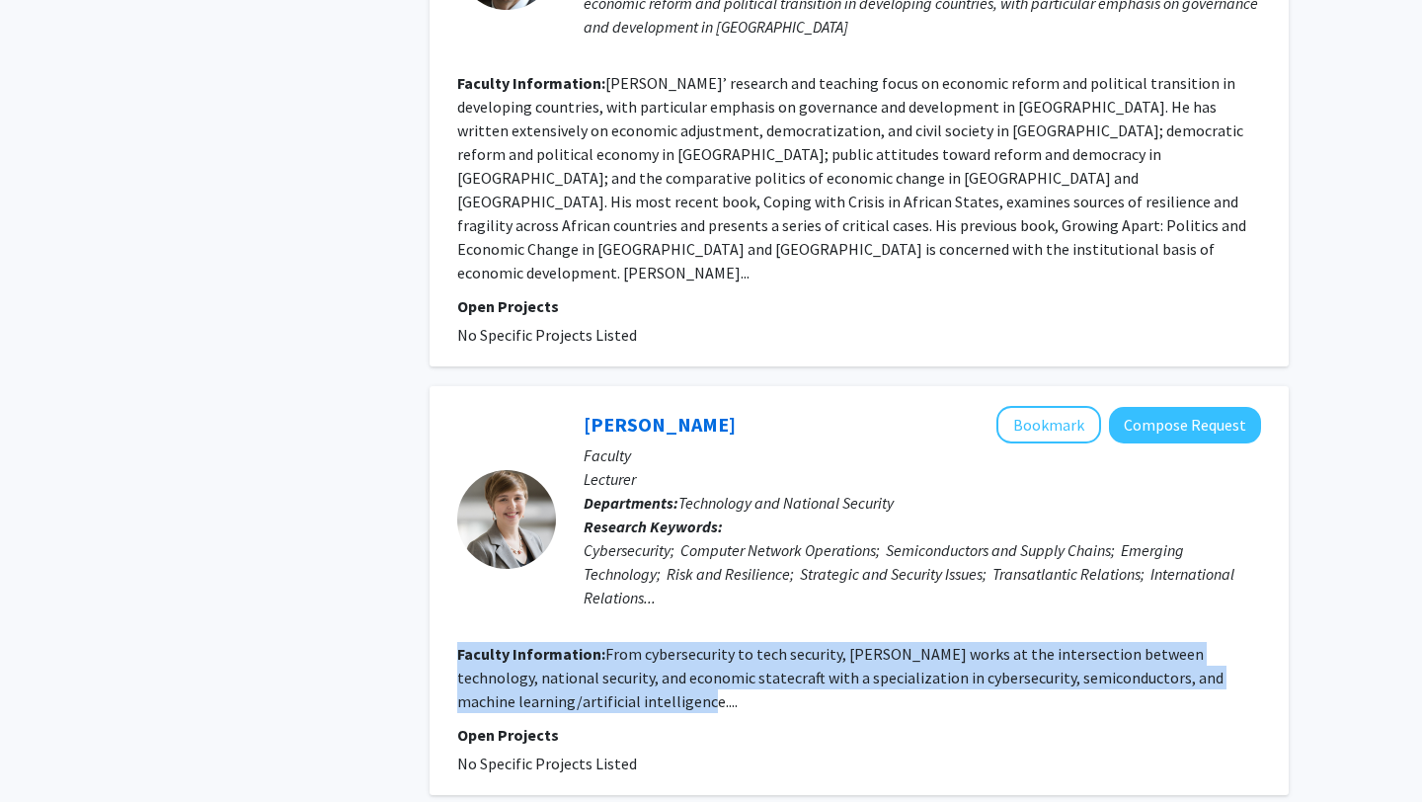
drag, startPoint x: 830, startPoint y: 557, endPoint x: 865, endPoint y: 633, distance: 84.0
click at [866, 635] on fg-search-faculty "[PERSON_NAME] Bookmark Compose Request Faculty Lecturer Departments: Technology…" at bounding box center [859, 590] width 804 height 369
click at [865, 642] on section "Faculty Information: From cybersecurity to tech security, [PERSON_NAME] works a…" at bounding box center [859, 677] width 804 height 71
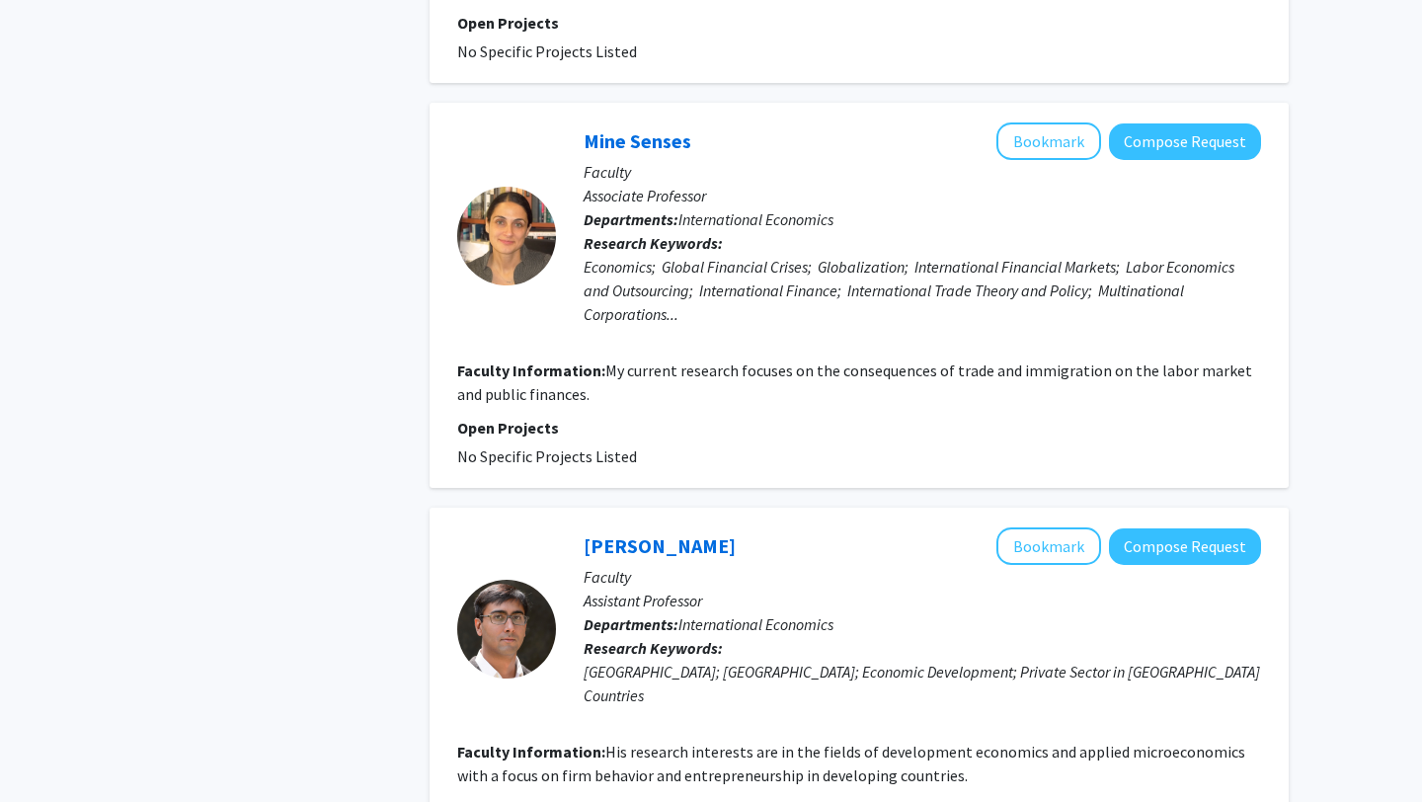
scroll to position [3049, 0]
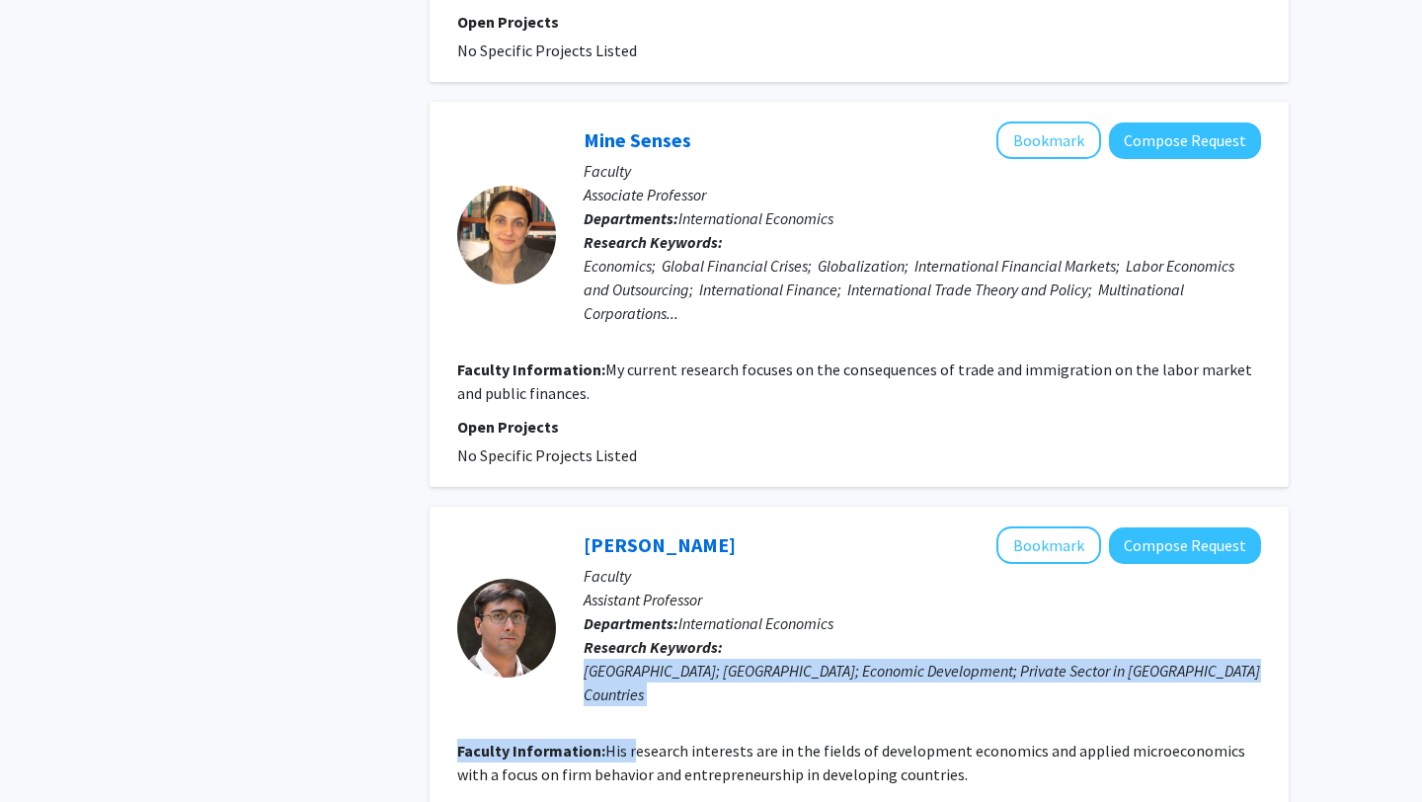
drag, startPoint x: 573, startPoint y: 543, endPoint x: 636, endPoint y: 601, distance: 85.3
click at [636, 601] on fg-search-faculty "[PERSON_NAME] Bookmark Compose Request Faculty Assistant Professor Departments:…" at bounding box center [859, 687] width 804 height 322
click at [636, 741] on fg-read-more "His research interests are in the fields of development economics and applied m…" at bounding box center [851, 762] width 788 height 43
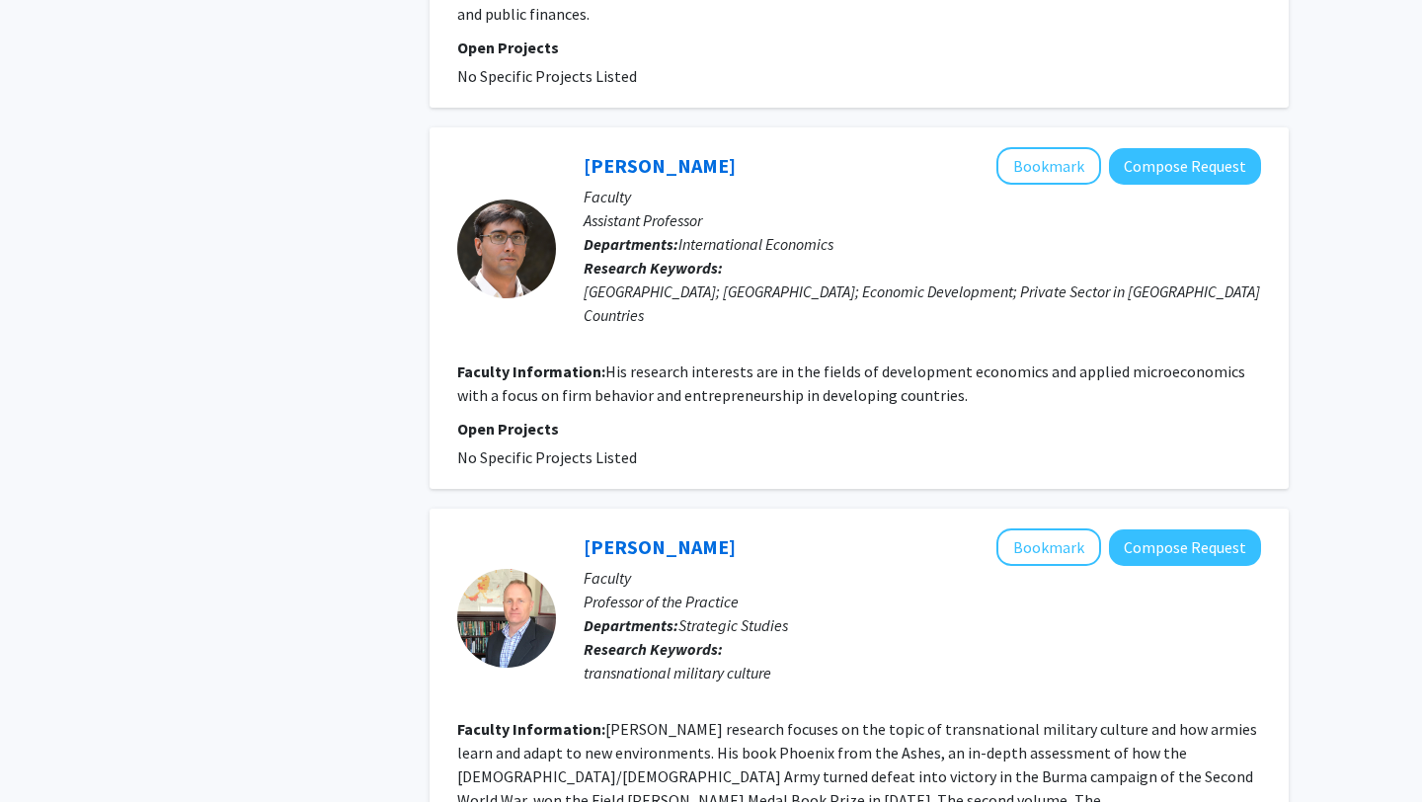
scroll to position [3430, 0]
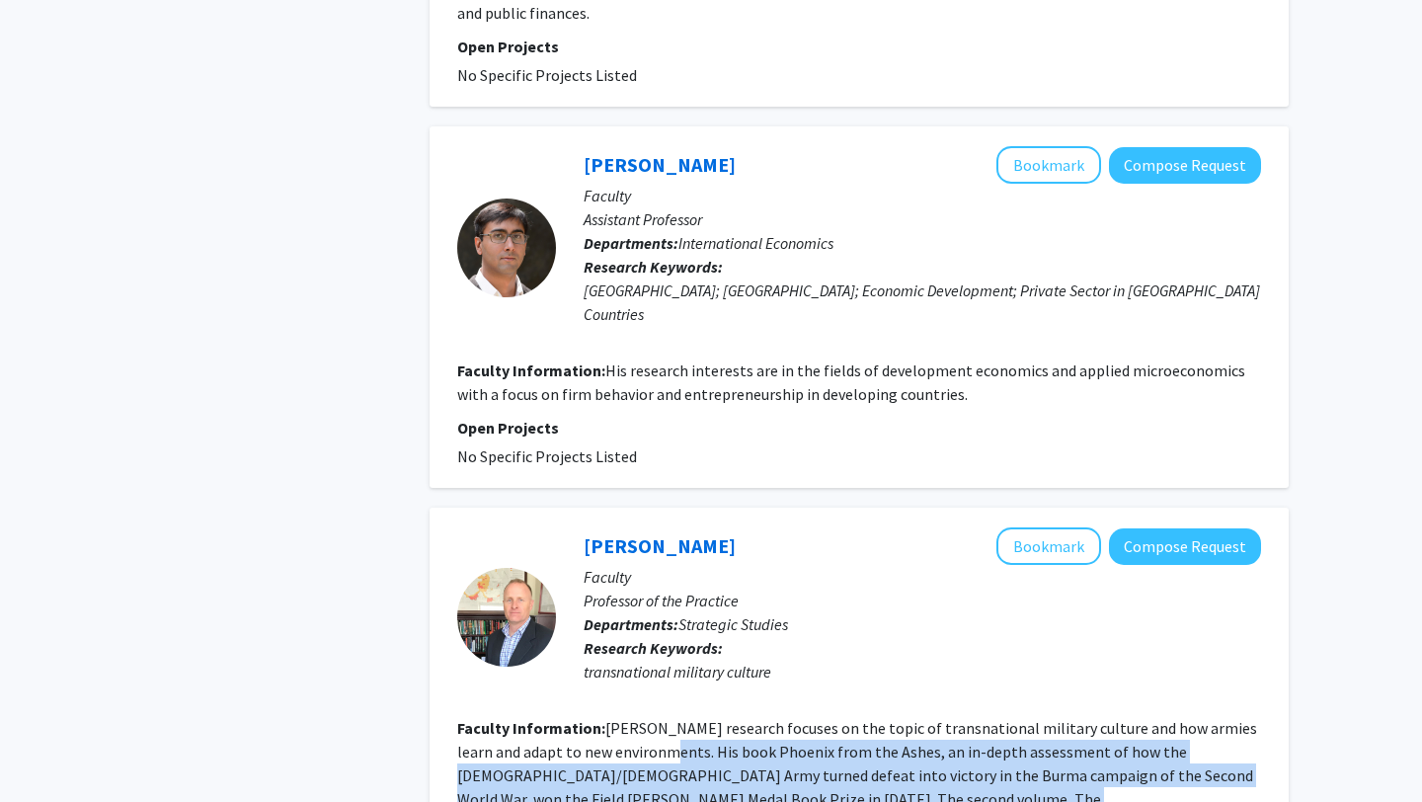
drag, startPoint x: 636, startPoint y: 600, endPoint x: 664, endPoint y: 669, distance: 74.5
click at [665, 716] on section "Faculty Information: [PERSON_NAME] research focuses on the topic of transnation…" at bounding box center [859, 775] width 804 height 119
click at [664, 716] on section "Faculty Information: [PERSON_NAME] research focuses on the topic of transnation…" at bounding box center [859, 775] width 804 height 119
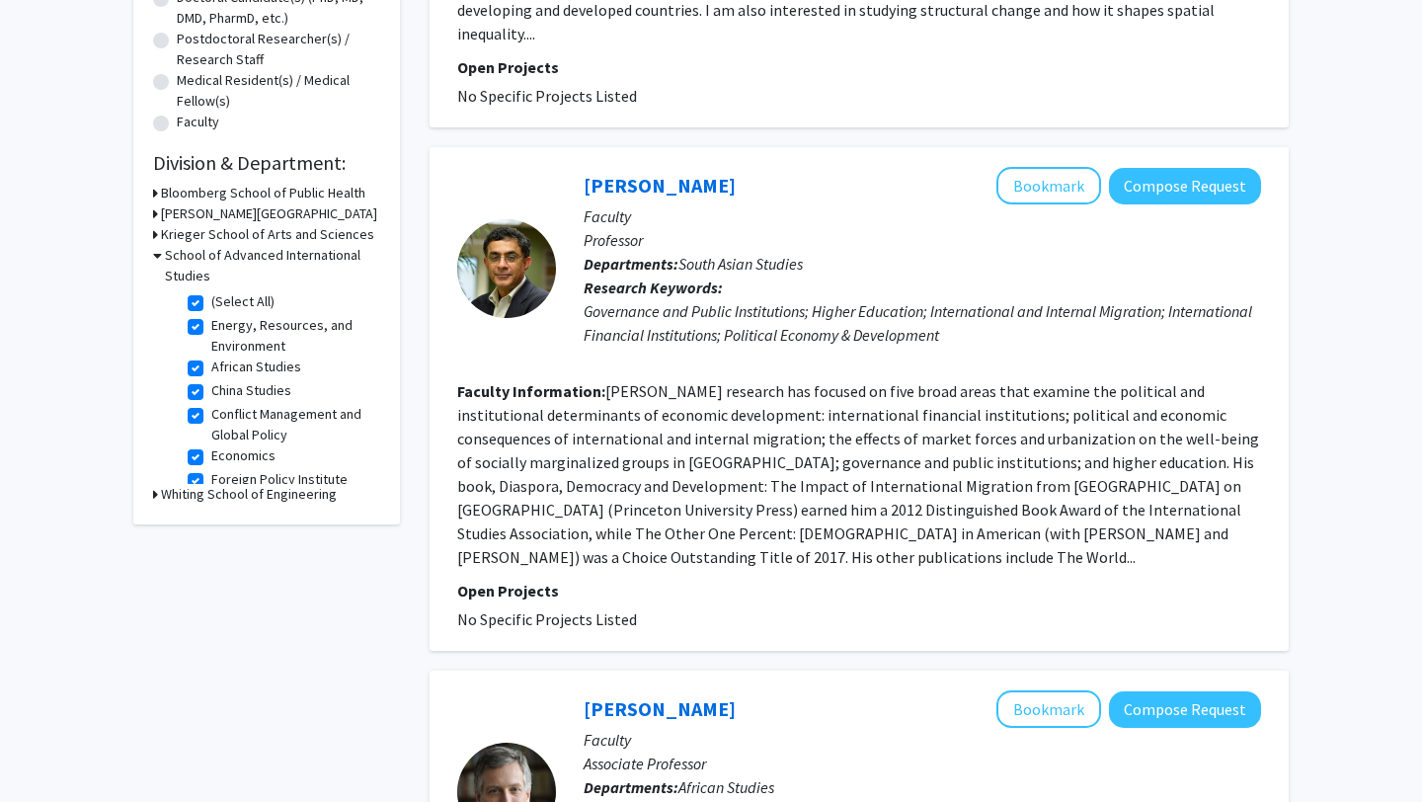
scroll to position [0, 0]
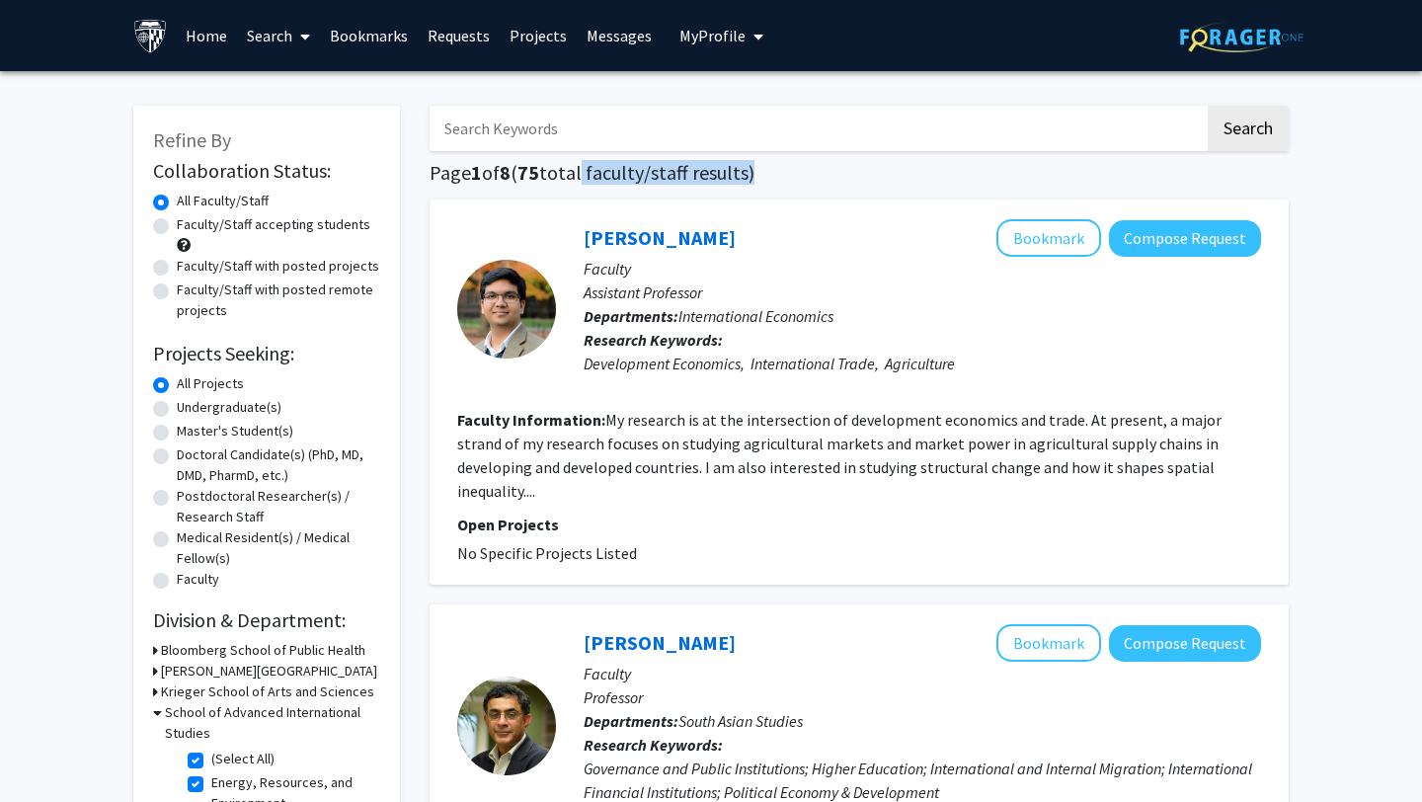
drag, startPoint x: 584, startPoint y: 177, endPoint x: 593, endPoint y: 200, distance: 24.4
click at [594, 202] on div "[PERSON_NAME] Bookmark Compose Request Faculty Assistant Professor Departments:…" at bounding box center [859, 392] width 859 height 385
click at [252, 267] on label "Faculty/Staff with posted projects" at bounding box center [278, 266] width 202 height 21
click at [190, 267] on input "Faculty/Staff with posted projects" at bounding box center [183, 262] width 13 height 13
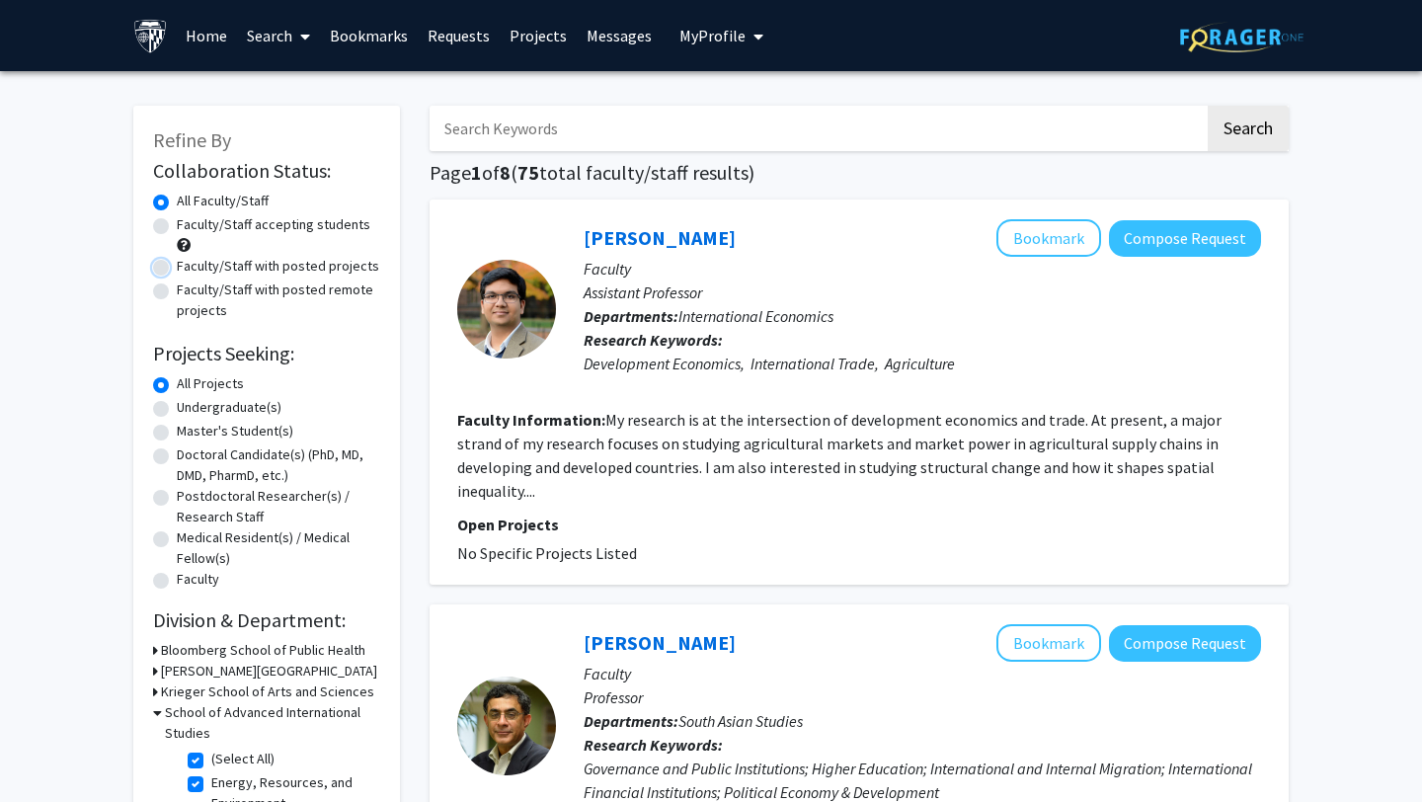
radio input "true"
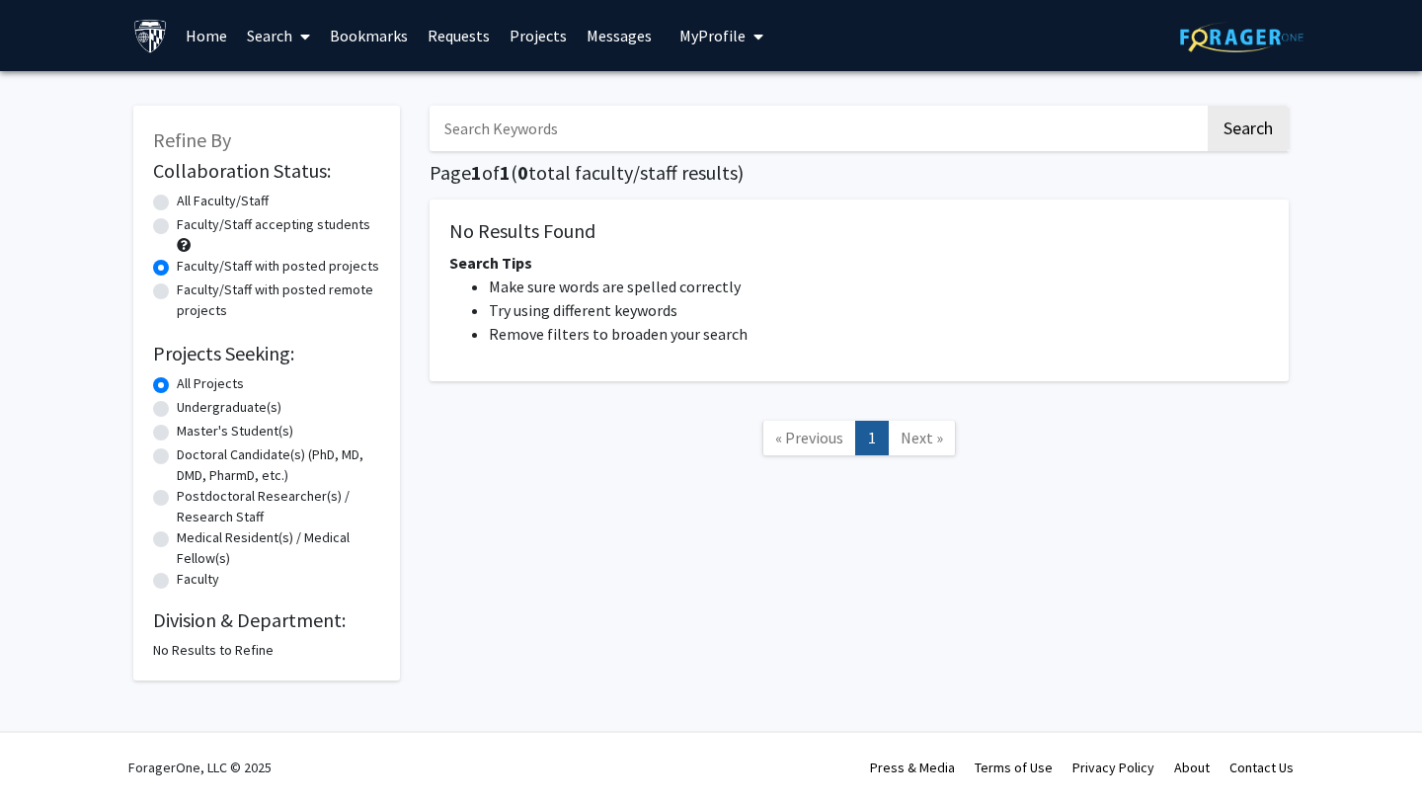
click at [269, 216] on label "Faculty/Staff accepting students" at bounding box center [274, 224] width 194 height 21
click at [190, 216] on input "Faculty/Staff accepting students" at bounding box center [183, 220] width 13 height 13
radio input "true"
click at [270, 270] on label "Faculty/Staff with posted projects" at bounding box center [278, 266] width 202 height 21
click at [190, 269] on input "Faculty/Staff with posted projects" at bounding box center [183, 262] width 13 height 13
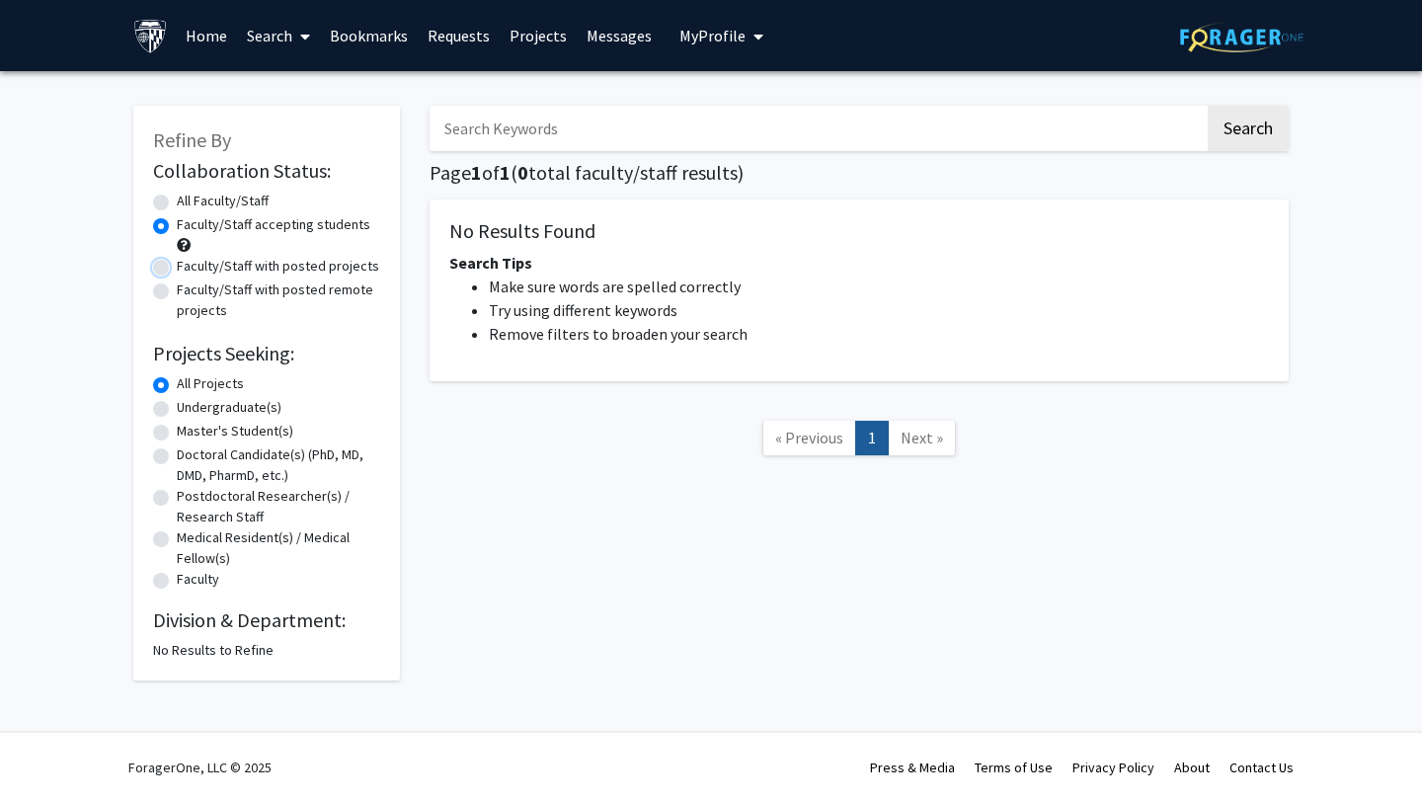
radio input "true"
click at [270, 303] on label "Faculty/Staff with posted remote projects" at bounding box center [278, 300] width 203 height 41
click at [190, 292] on input "Faculty/Staff with posted remote projects" at bounding box center [183, 286] width 13 height 13
radio input "true"
click at [270, 264] on label "Faculty/Staff with posted projects" at bounding box center [278, 266] width 202 height 21
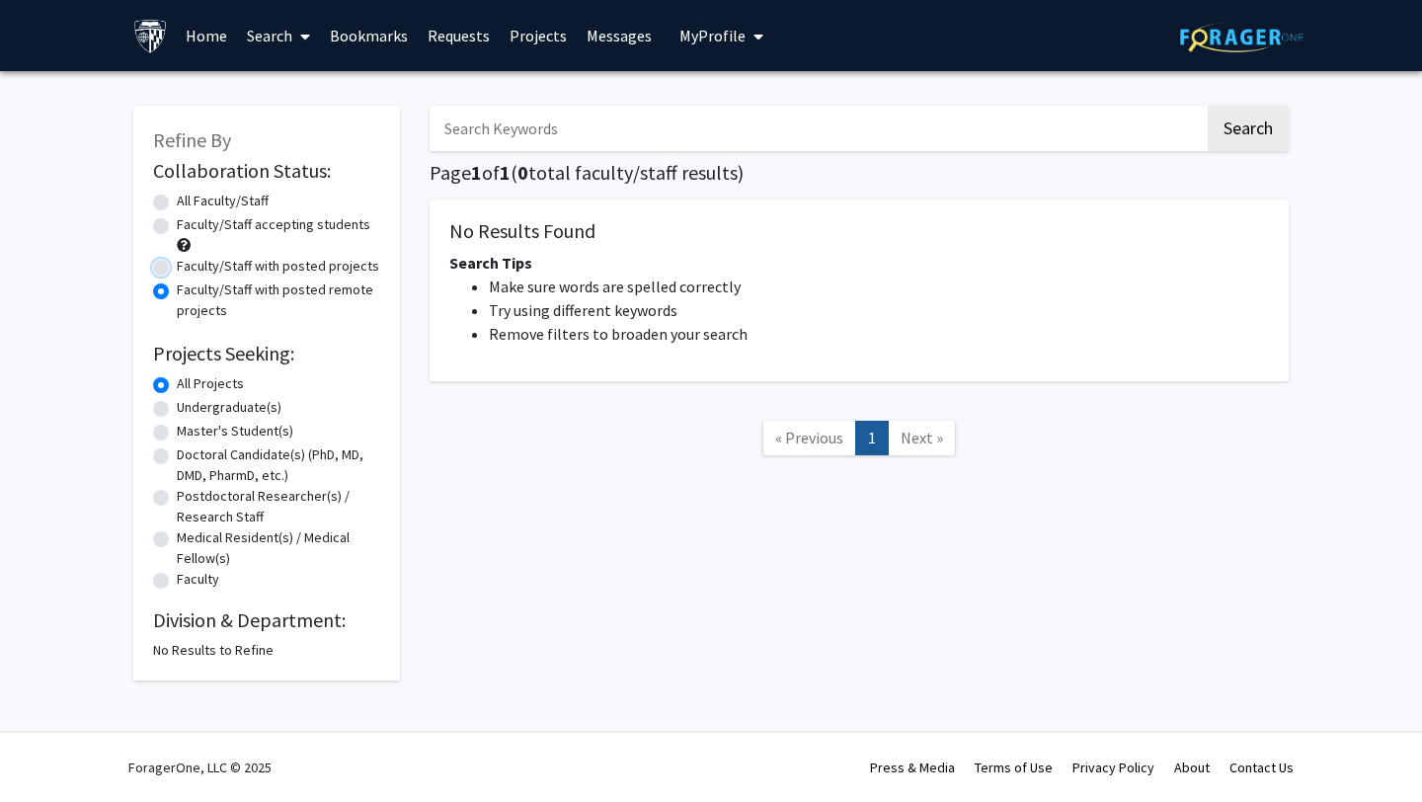
click at [190, 264] on input "Faculty/Staff with posted projects" at bounding box center [183, 262] width 13 height 13
radio input "true"
click at [269, 195] on label "All Faculty/Staff" at bounding box center [223, 201] width 92 height 21
click at [190, 195] on input "All Faculty/Staff" at bounding box center [183, 197] width 13 height 13
radio input "true"
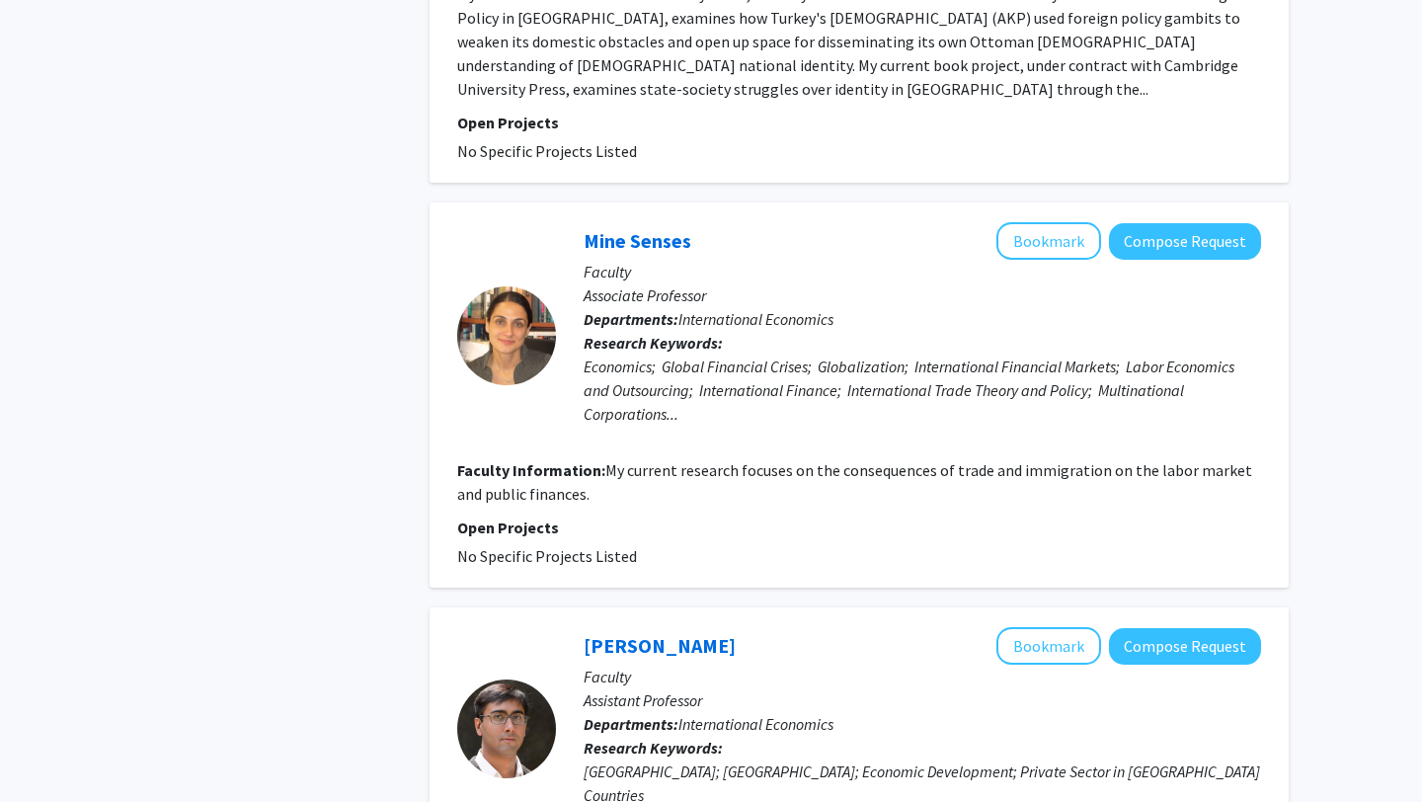
scroll to position [4073, 0]
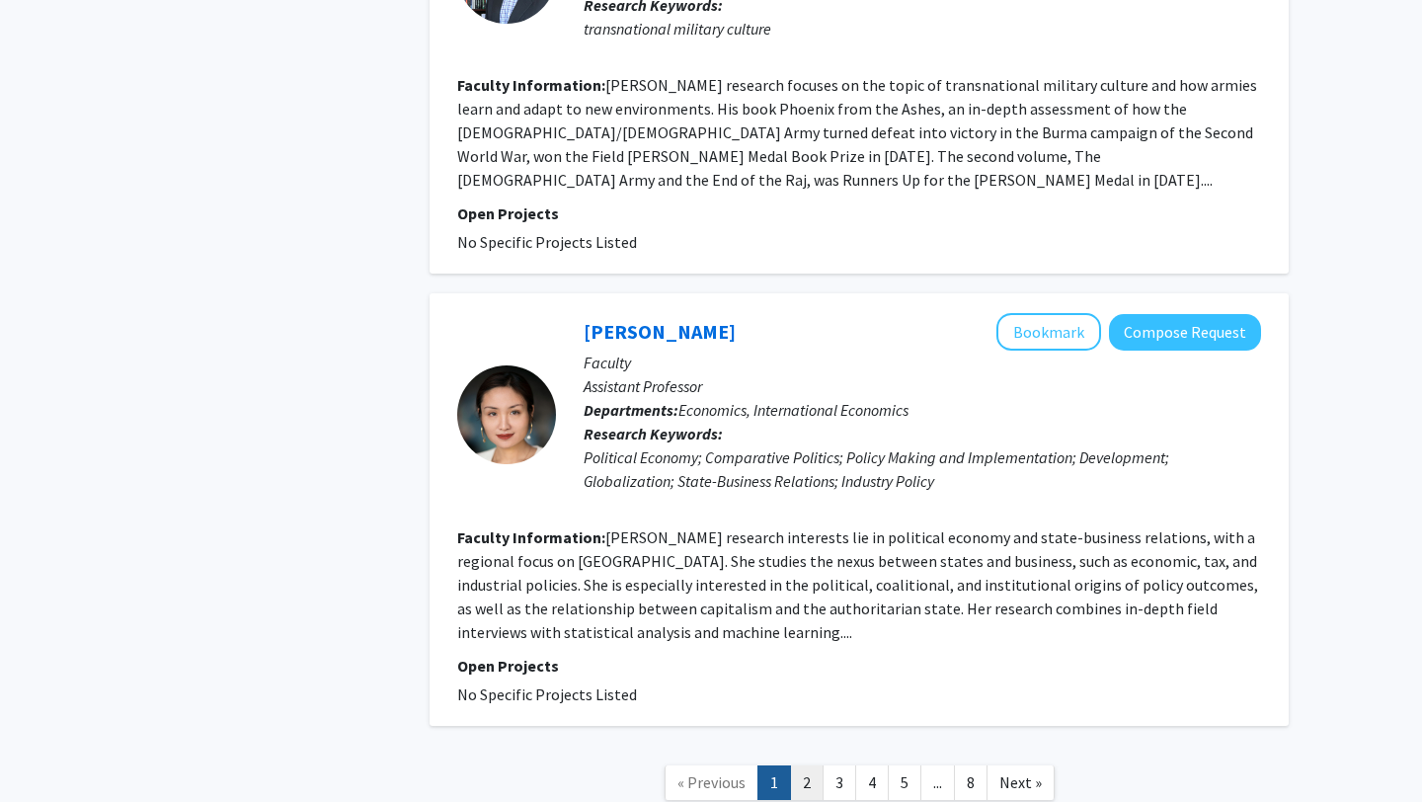
click at [807, 766] on link "2" at bounding box center [807, 783] width 34 height 35
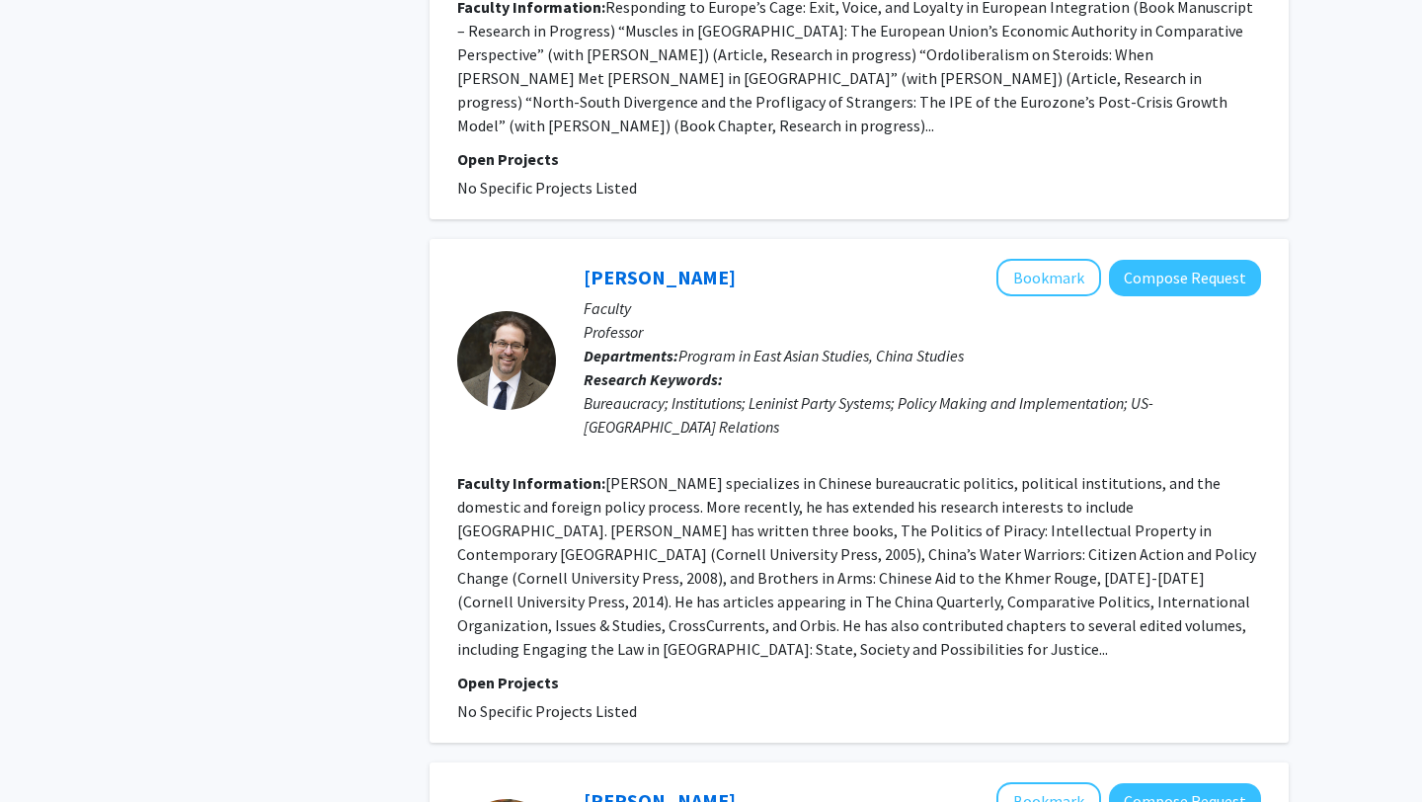
scroll to position [3155, 0]
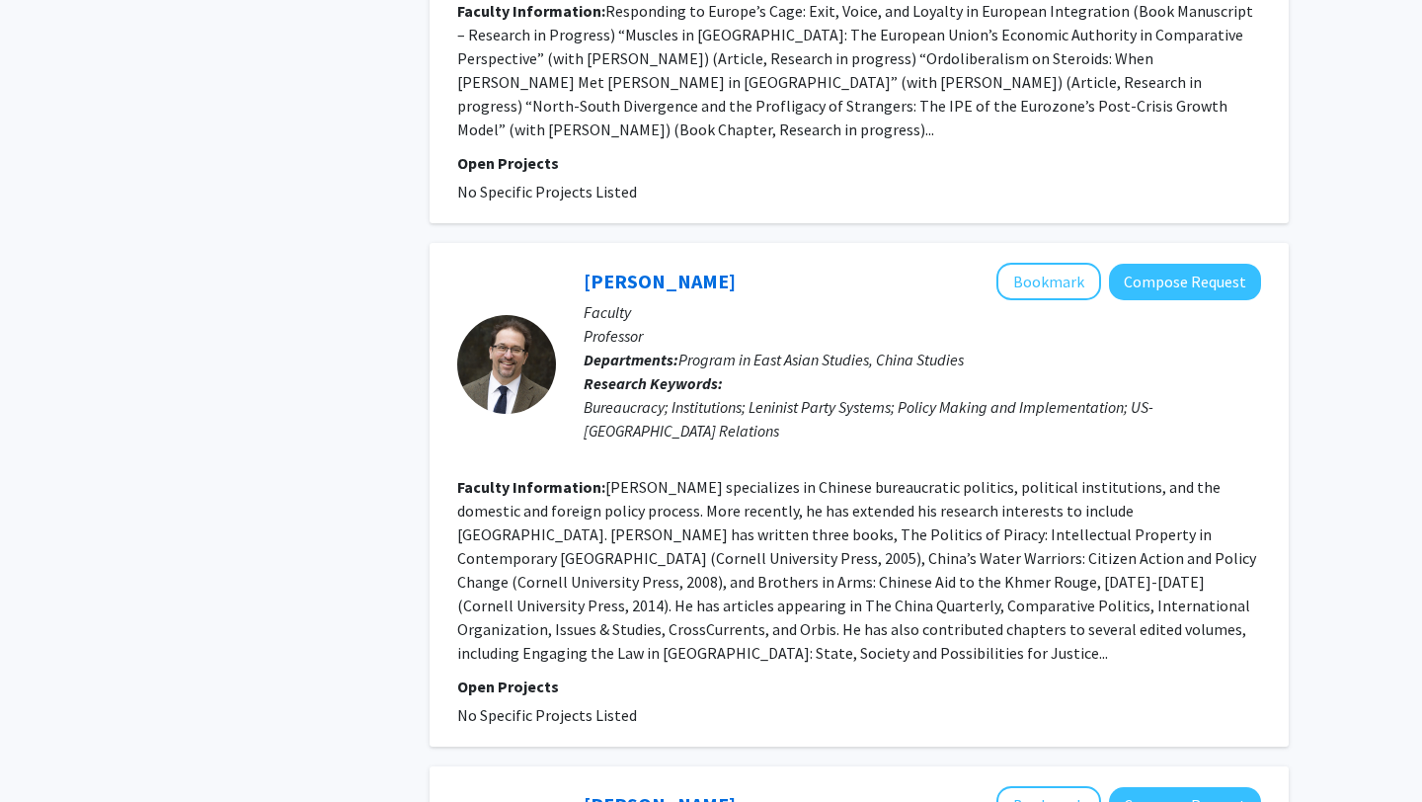
drag, startPoint x: 641, startPoint y: 309, endPoint x: 753, endPoint y: 580, distance: 292.8
click at [753, 580] on fg-search-faculty "[PERSON_NAME] Bookmark Compose Request Faculty Professor Departments: Program i…" at bounding box center [859, 495] width 804 height 464
click at [753, 703] on fg-project-list "No Specific Projects Listed" at bounding box center [859, 715] width 804 height 24
click at [660, 269] on link "[PERSON_NAME]" at bounding box center [660, 281] width 152 height 25
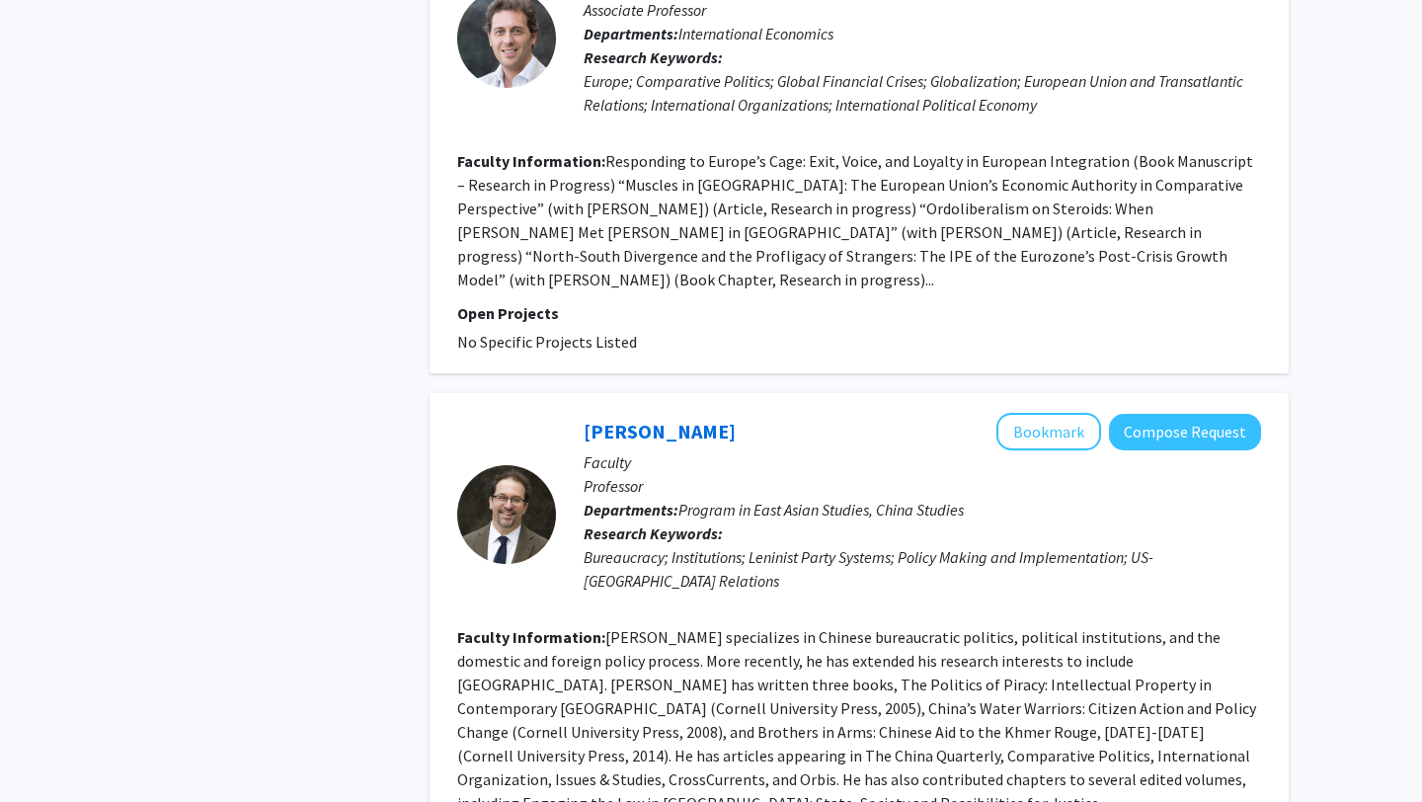
scroll to position [3007, 0]
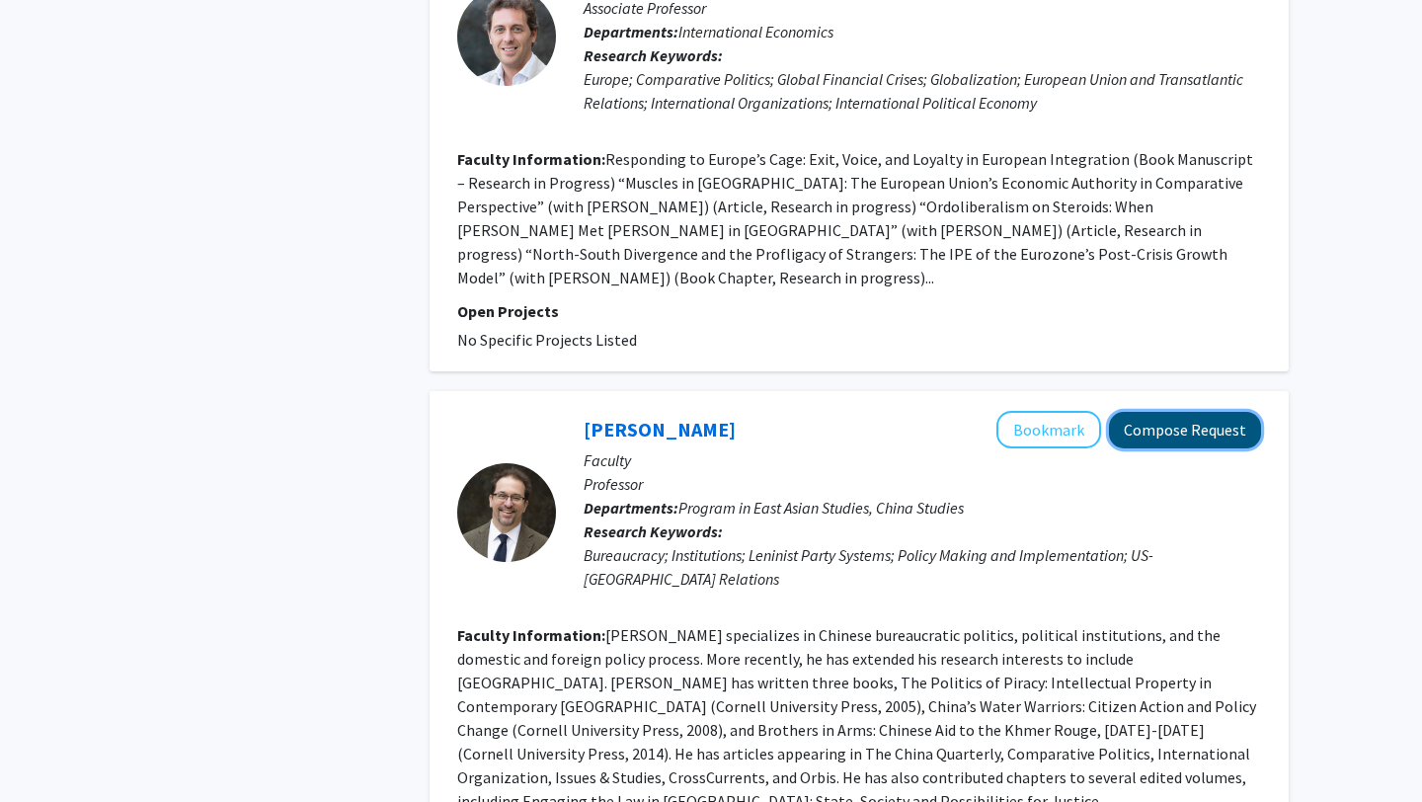
click at [1211, 412] on button "Compose Request" at bounding box center [1185, 430] width 152 height 37
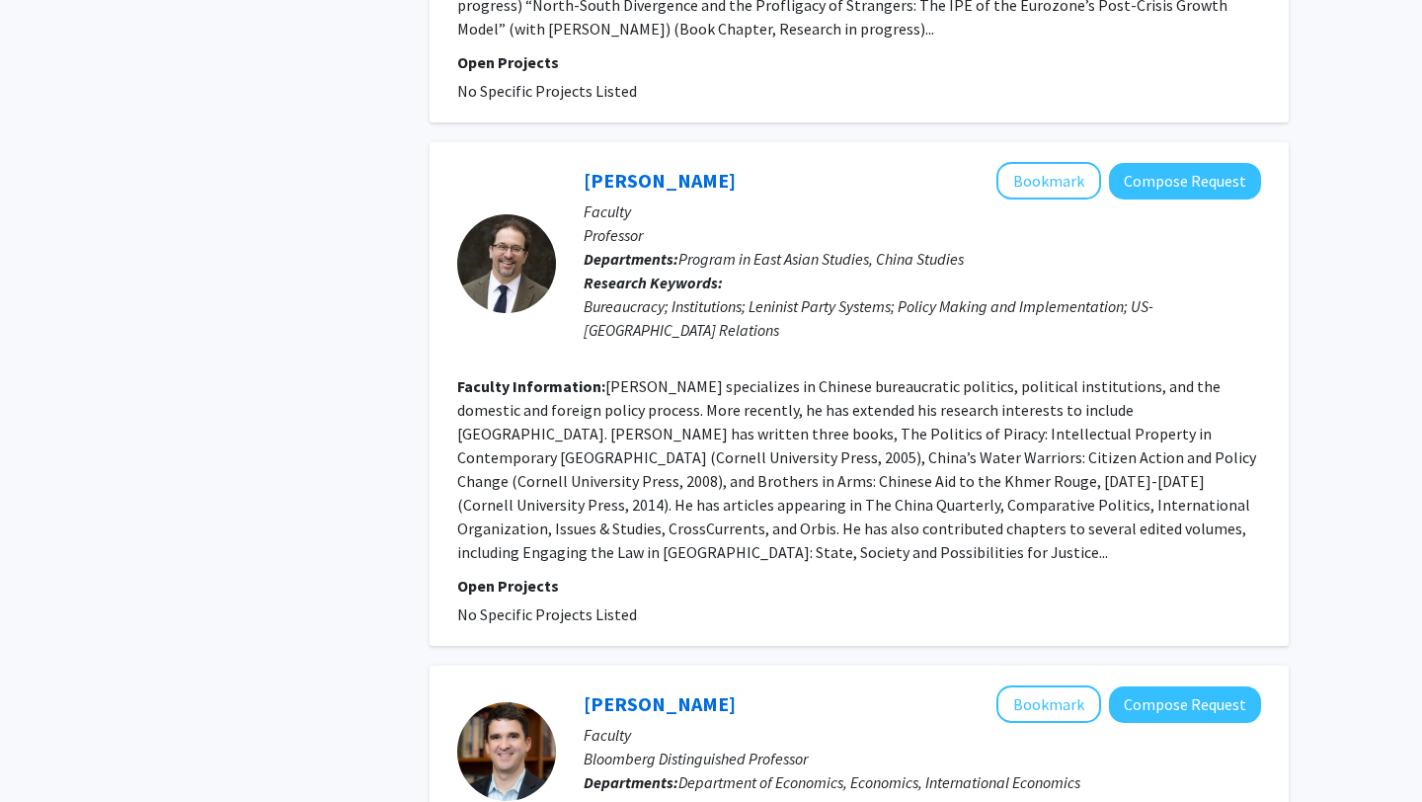
scroll to position [3120, 0]
